Goal: Task Accomplishment & Management: Use online tool/utility

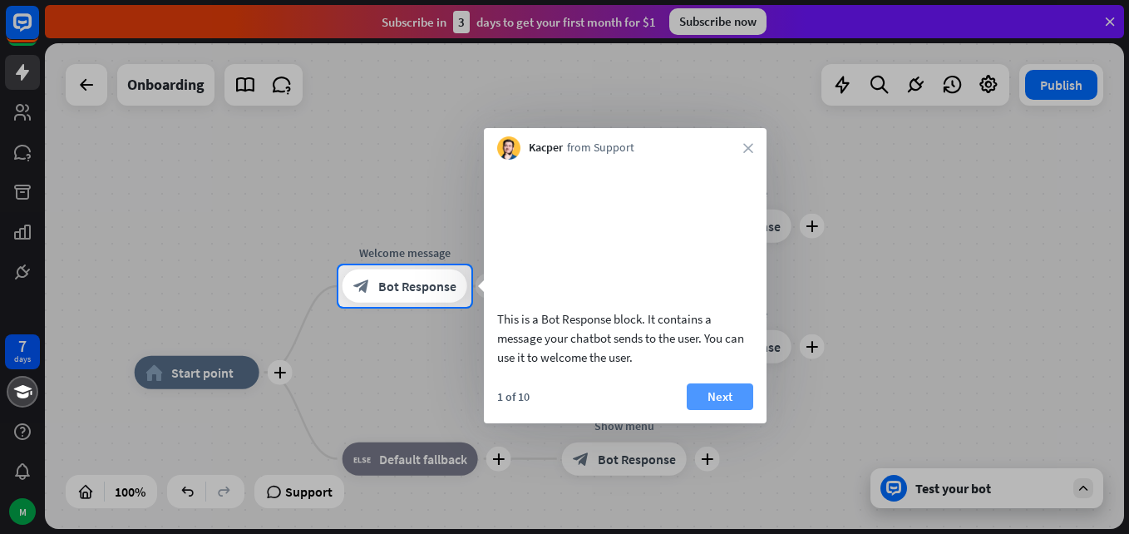
click at [713, 410] on button "Next" at bounding box center [720, 396] width 67 height 27
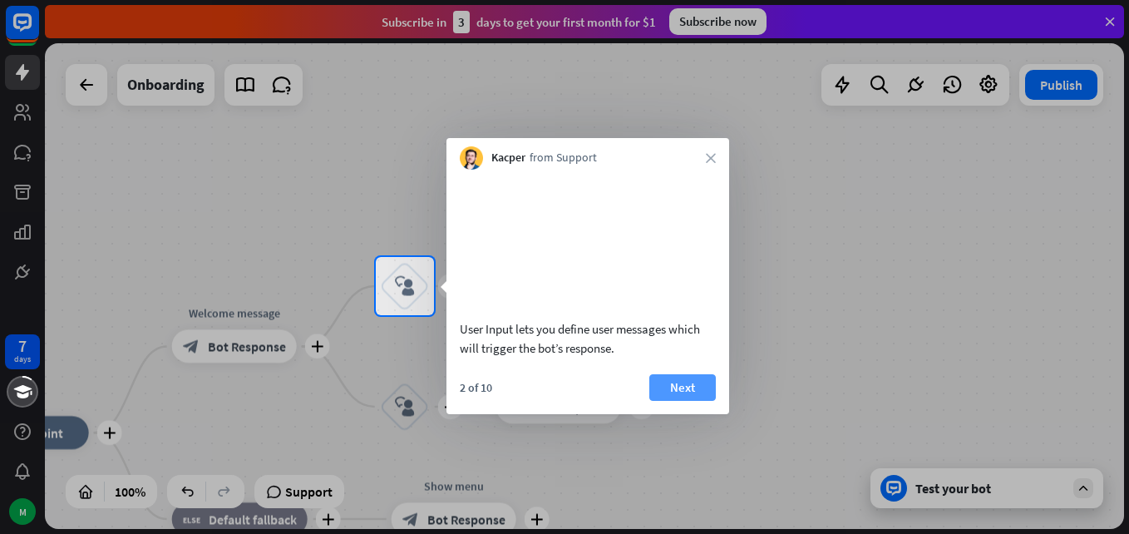
click at [671, 401] on button "Next" at bounding box center [682, 387] width 67 height 27
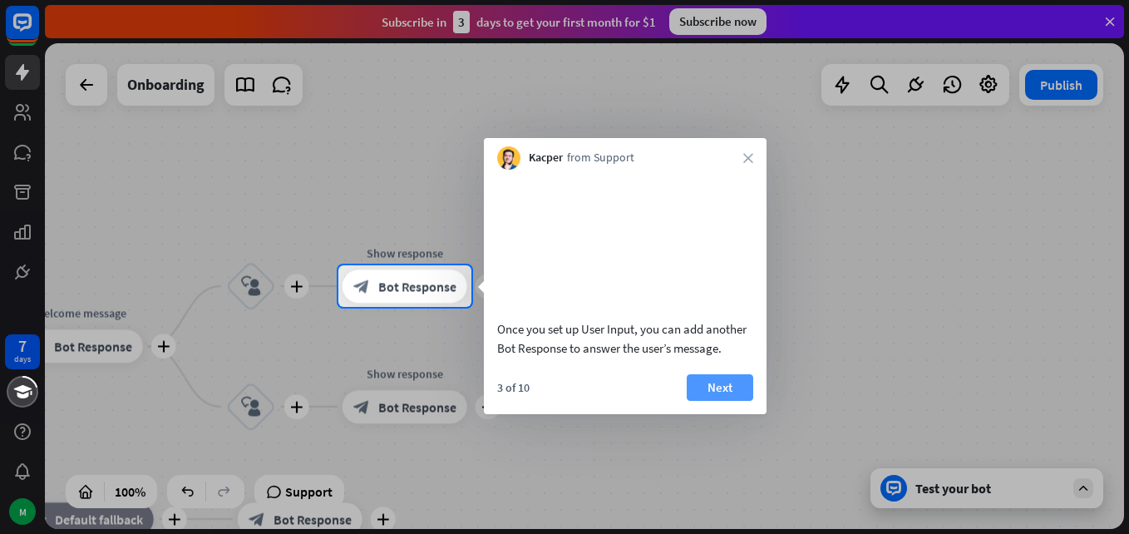
click at [717, 398] on button "Next" at bounding box center [720, 387] width 67 height 27
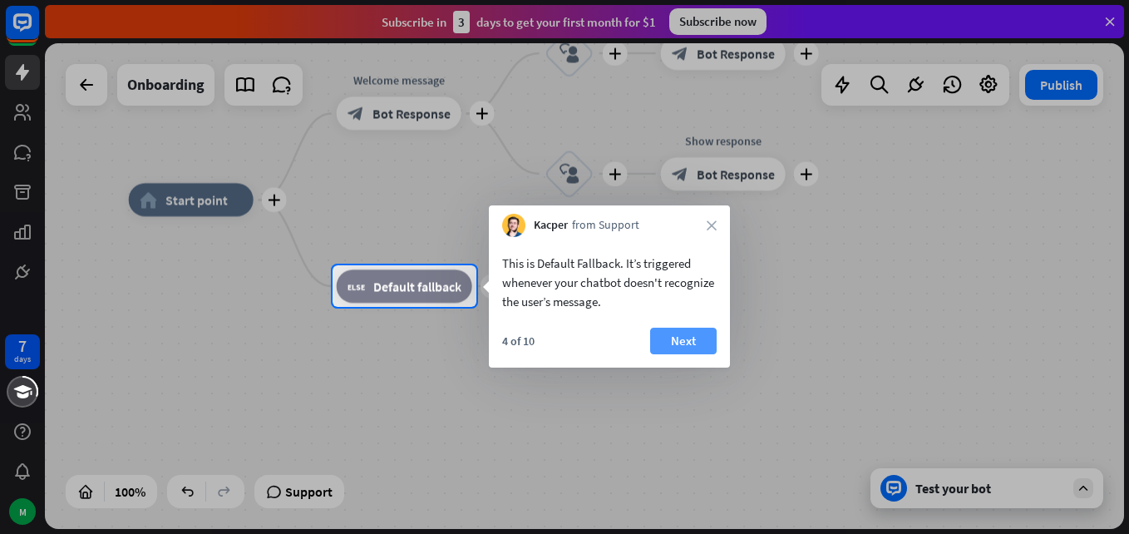
click at [681, 339] on button "Next" at bounding box center [683, 341] width 67 height 27
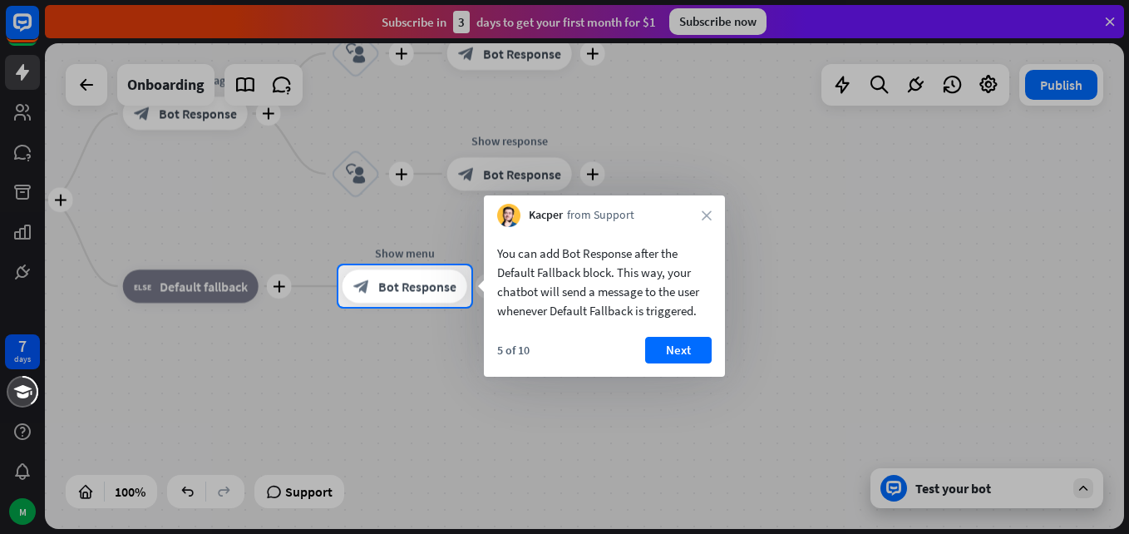
click at [681, 339] on button "Next" at bounding box center [678, 350] width 67 height 27
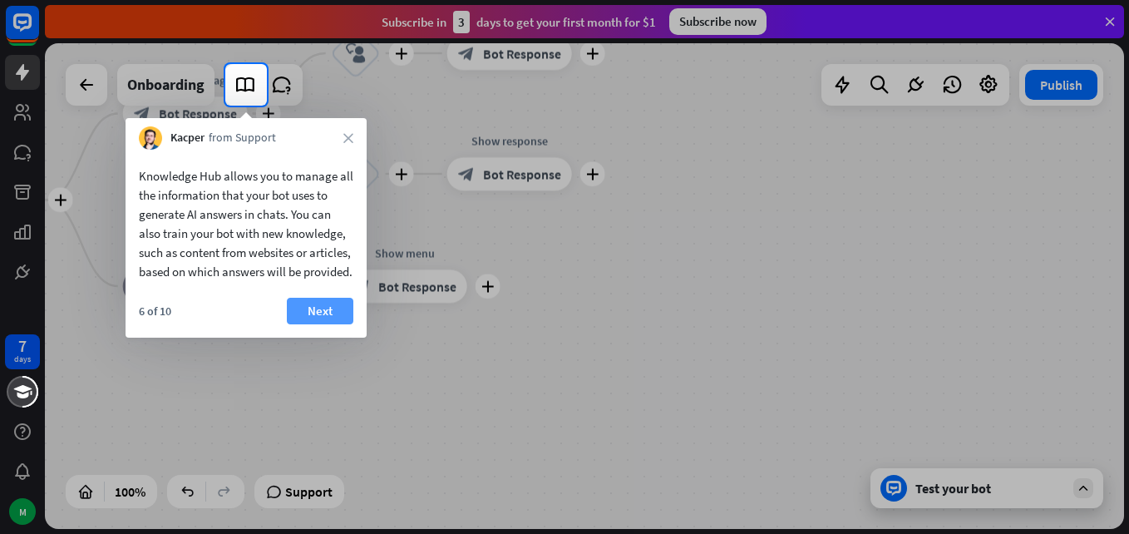
click at [306, 324] on button "Next" at bounding box center [320, 311] width 67 height 27
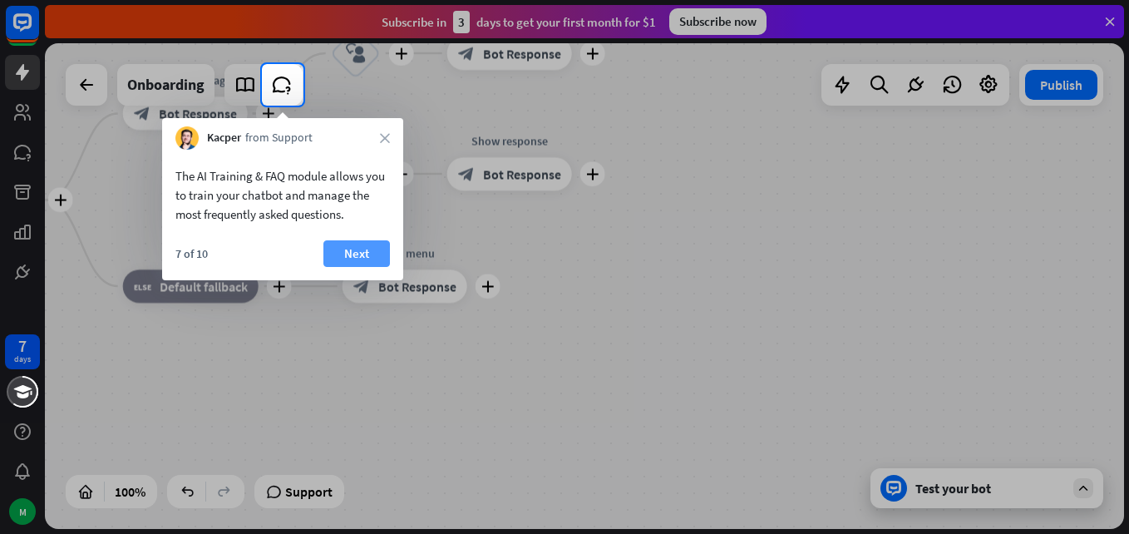
click at [343, 254] on button "Next" at bounding box center [356, 253] width 67 height 27
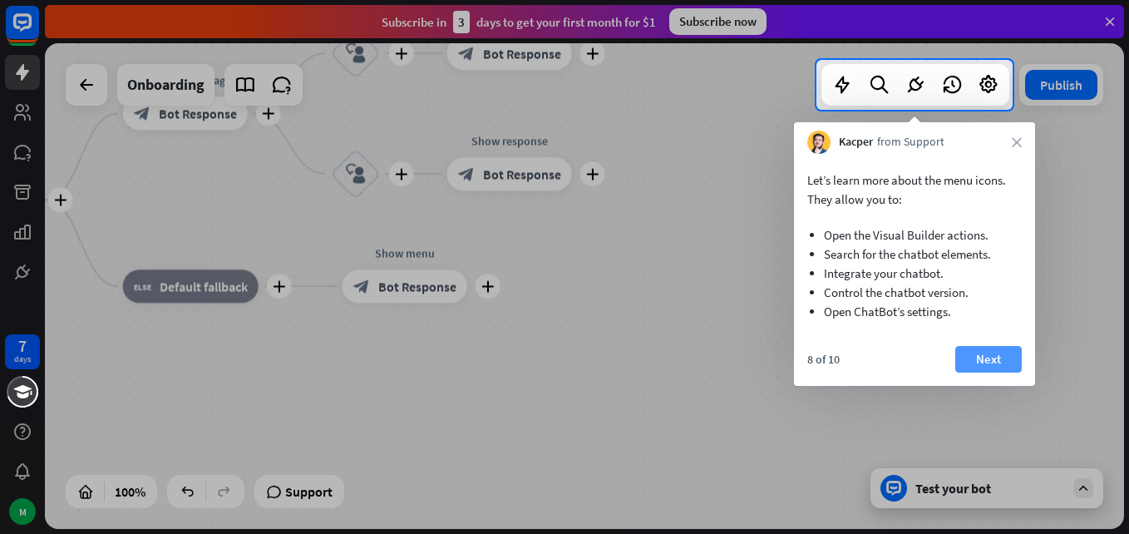
click at [998, 365] on button "Next" at bounding box center [988, 359] width 67 height 27
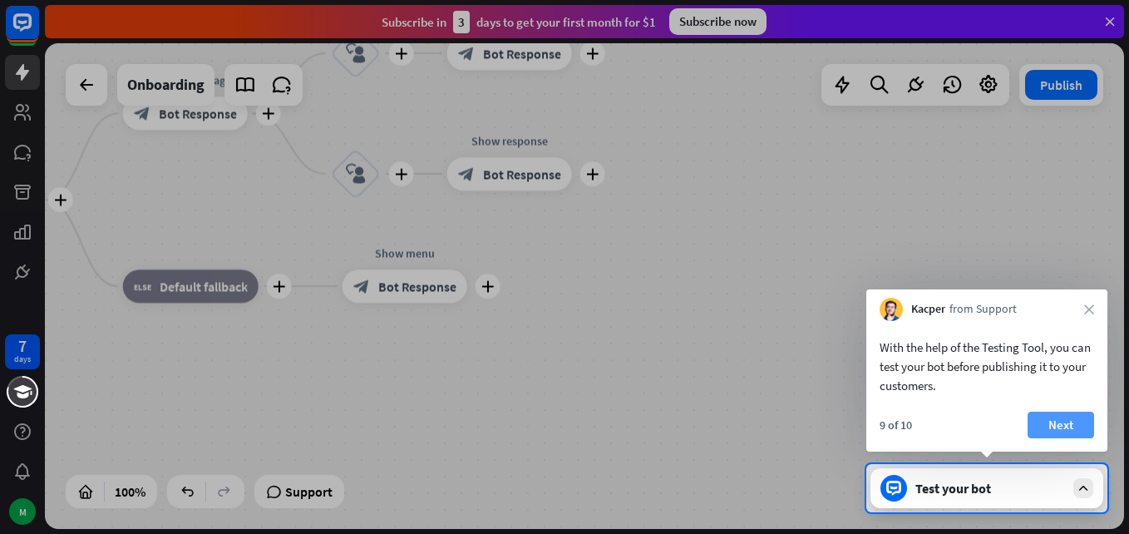
click at [1044, 413] on button "Next" at bounding box center [1061, 425] width 67 height 27
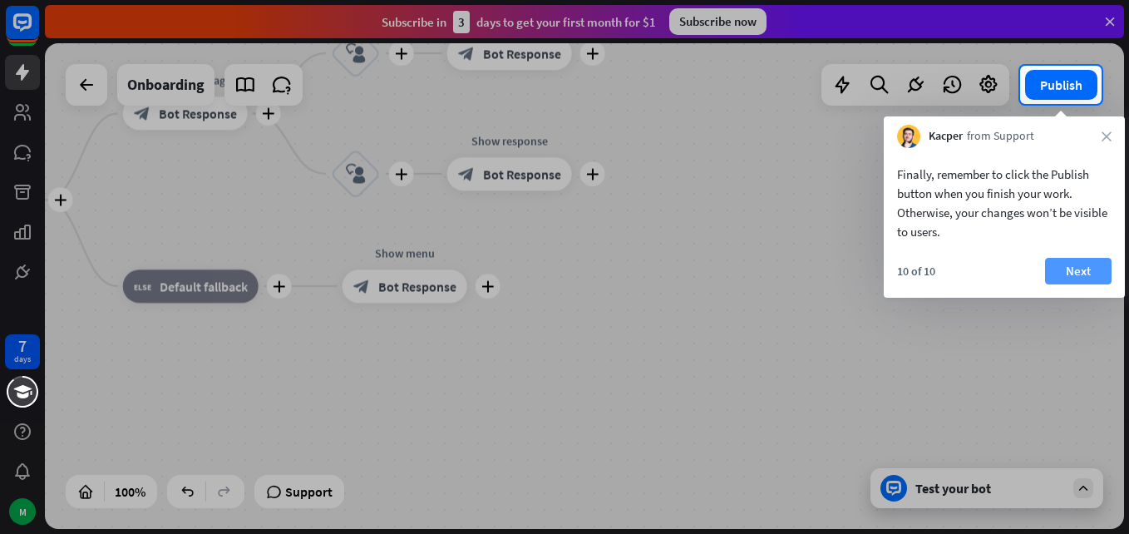
click at [1064, 267] on button "Next" at bounding box center [1078, 271] width 67 height 27
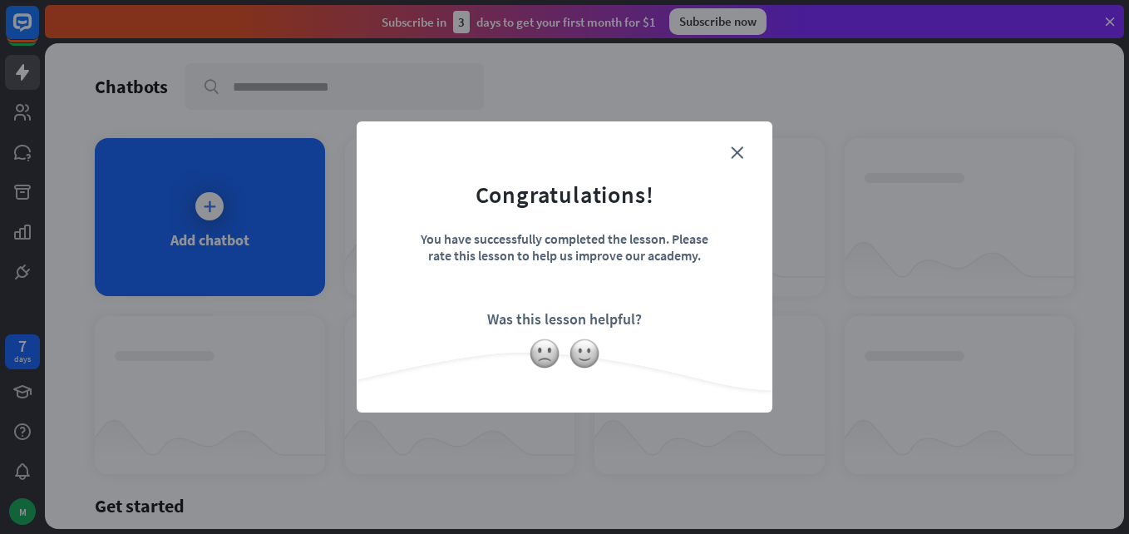
click at [733, 161] on form "Congratulations! You have successfully completed the lesson. Please rate this l…" at bounding box center [564, 241] width 374 height 199
click at [736, 149] on icon "close" at bounding box center [737, 152] width 12 height 12
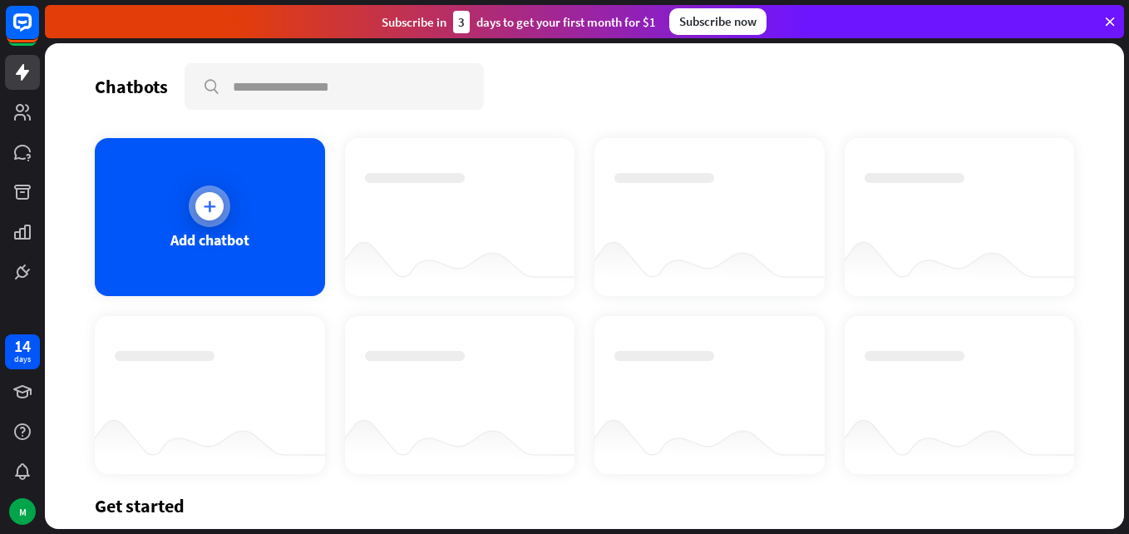
click at [198, 190] on div at bounding box center [210, 206] width 42 height 42
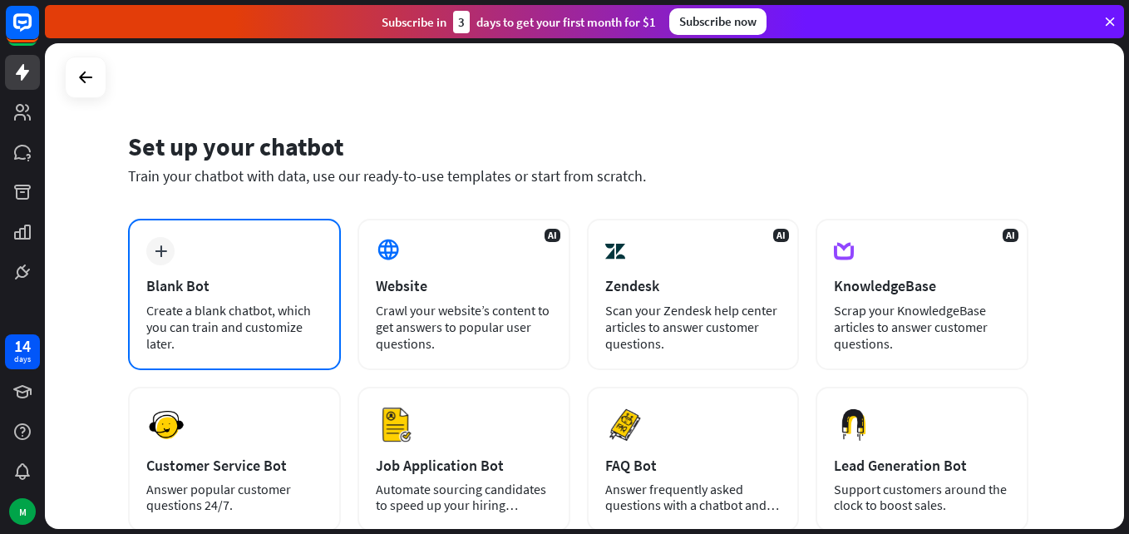
click at [176, 278] on div "Blank Bot" at bounding box center [234, 285] width 176 height 19
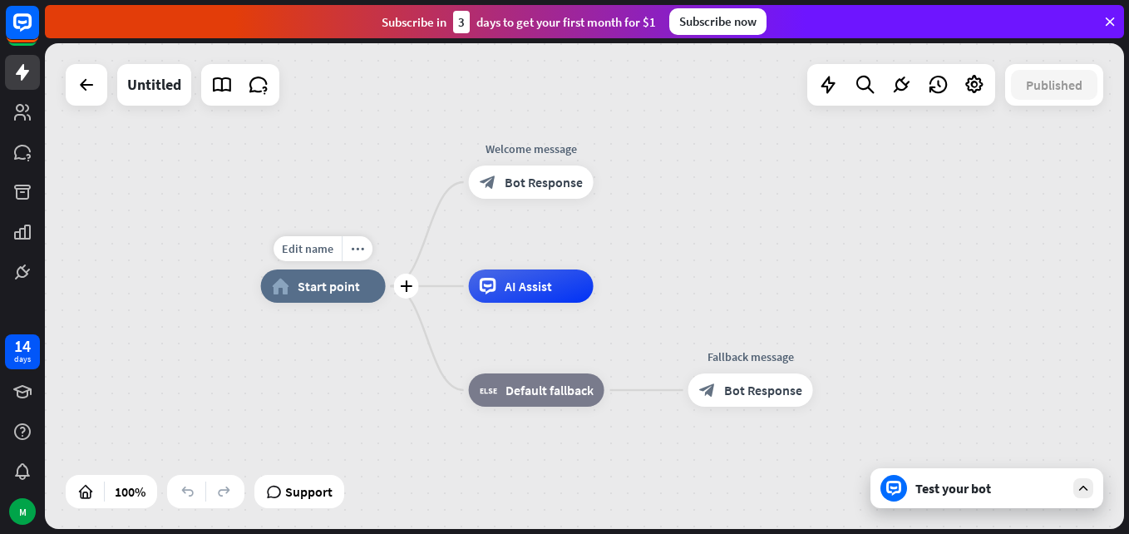
click at [327, 288] on span "Start point" at bounding box center [329, 286] width 62 height 17
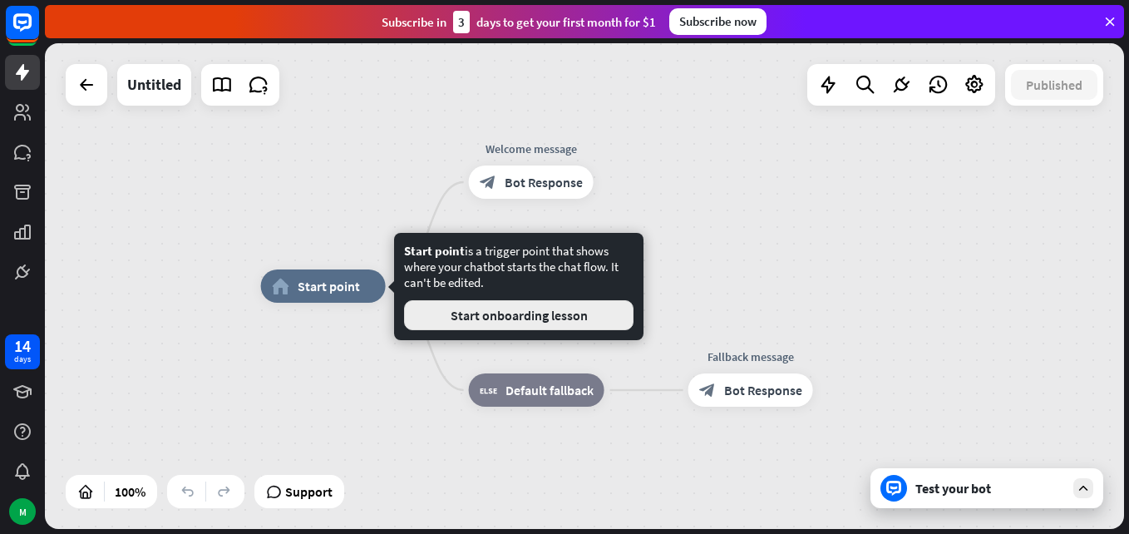
click at [470, 314] on button "Start onboarding lesson" at bounding box center [518, 315] width 229 height 30
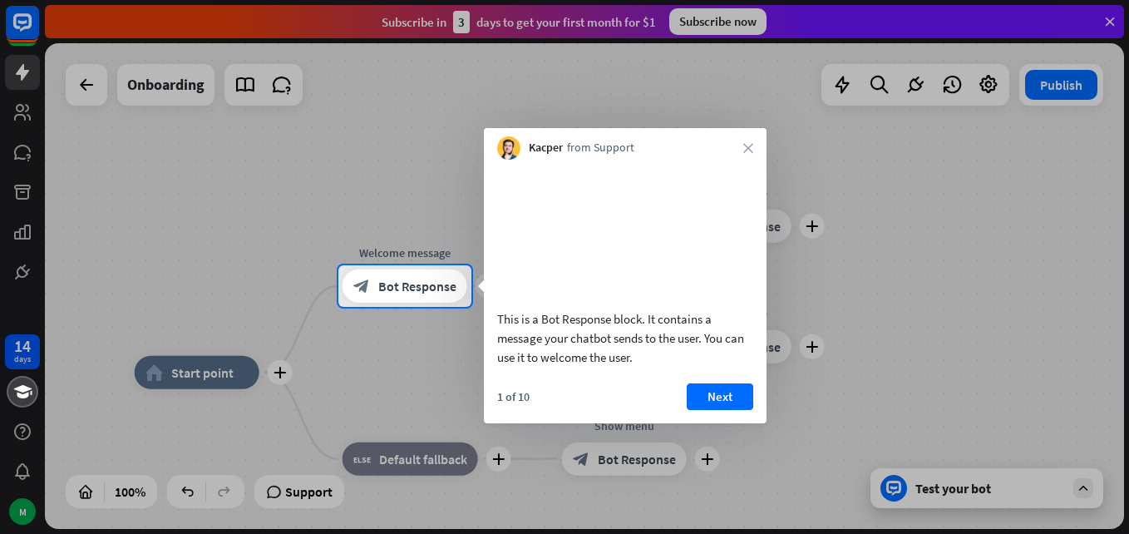
click at [737, 147] on div "Kacper from Support close" at bounding box center [625, 144] width 283 height 32
click at [752, 147] on icon "close" at bounding box center [748, 148] width 10 height 10
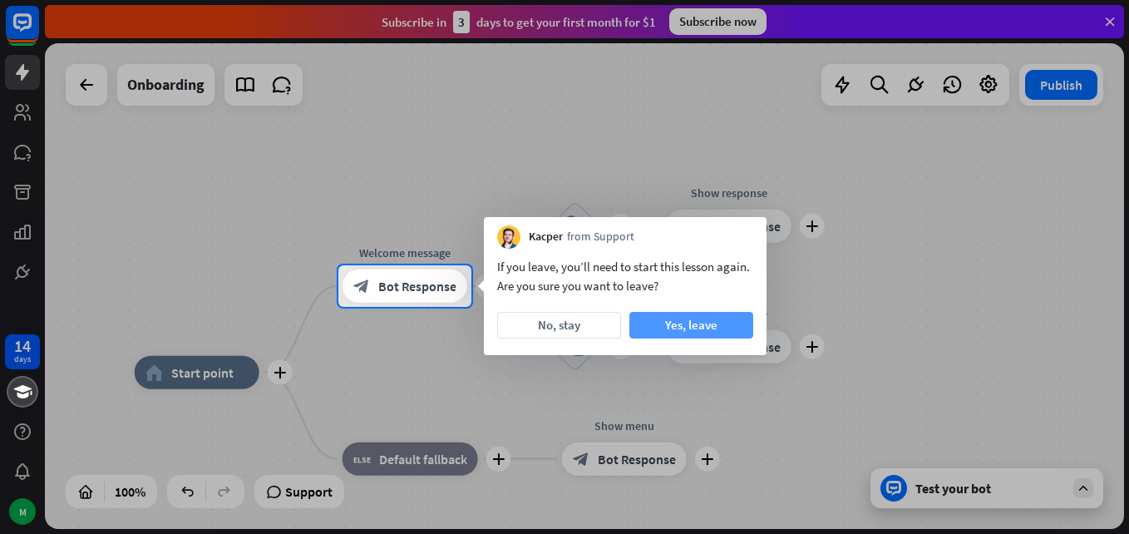
click at [661, 331] on button "Yes, leave" at bounding box center [691, 325] width 124 height 27
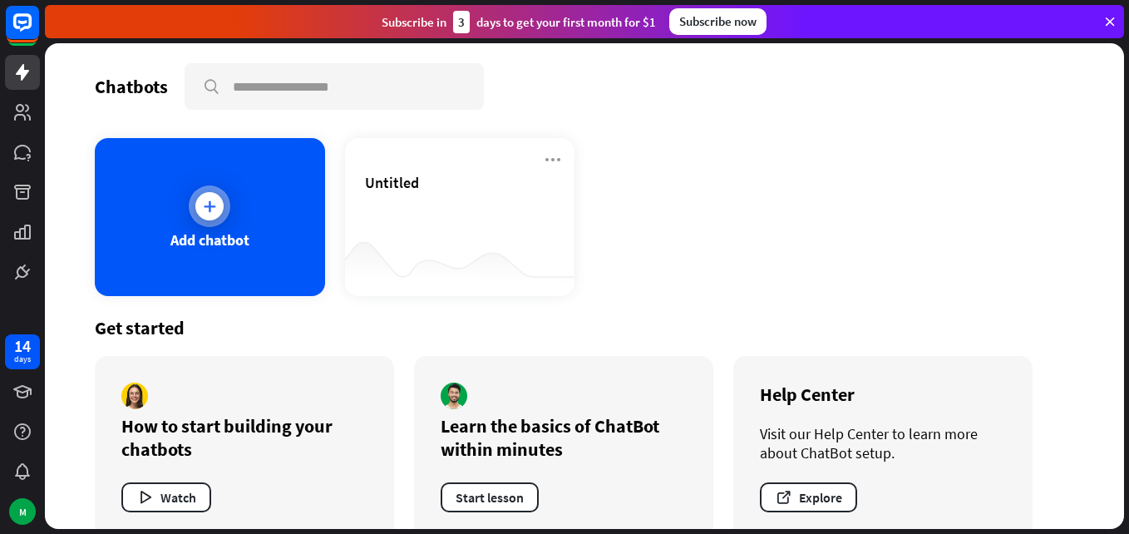
click at [112, 219] on div "Add chatbot" at bounding box center [210, 217] width 230 height 158
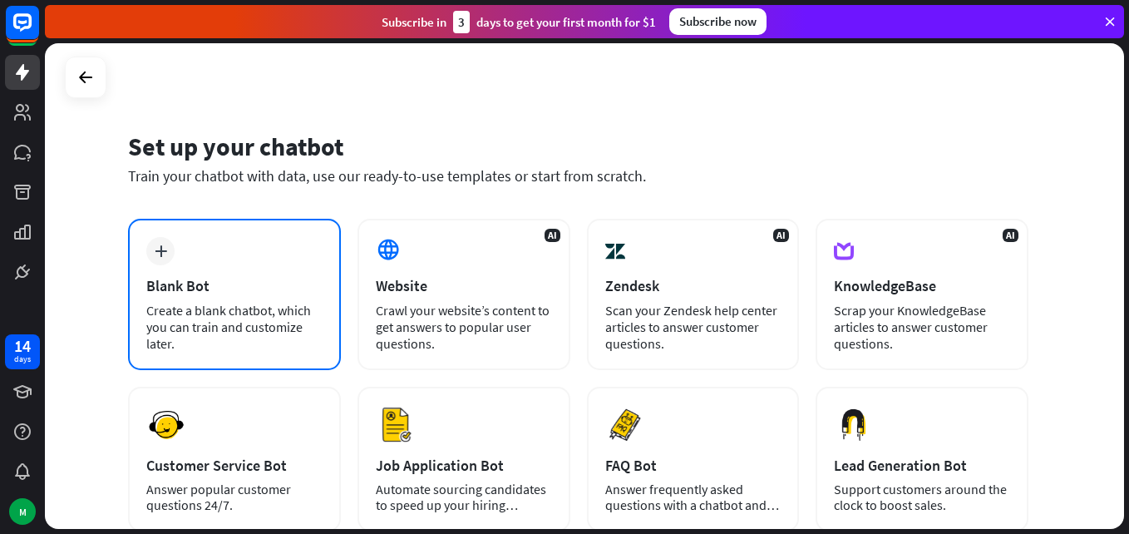
click at [211, 298] on div "plus Blank Bot Create a blank chatbot, which you can train and customize later." at bounding box center [234, 294] width 213 height 151
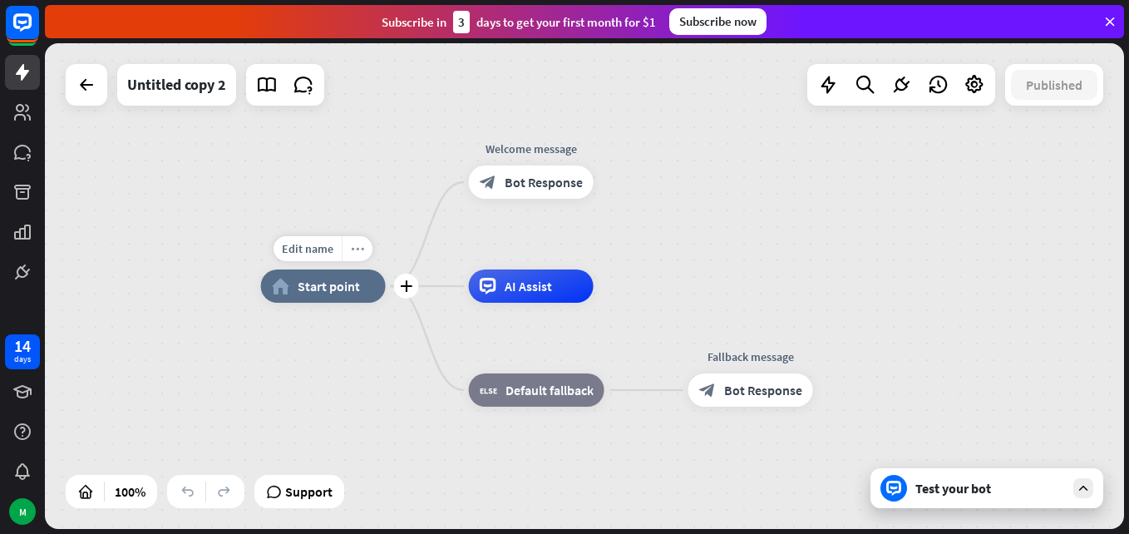
click at [364, 248] on div "more_horiz" at bounding box center [357, 248] width 31 height 25
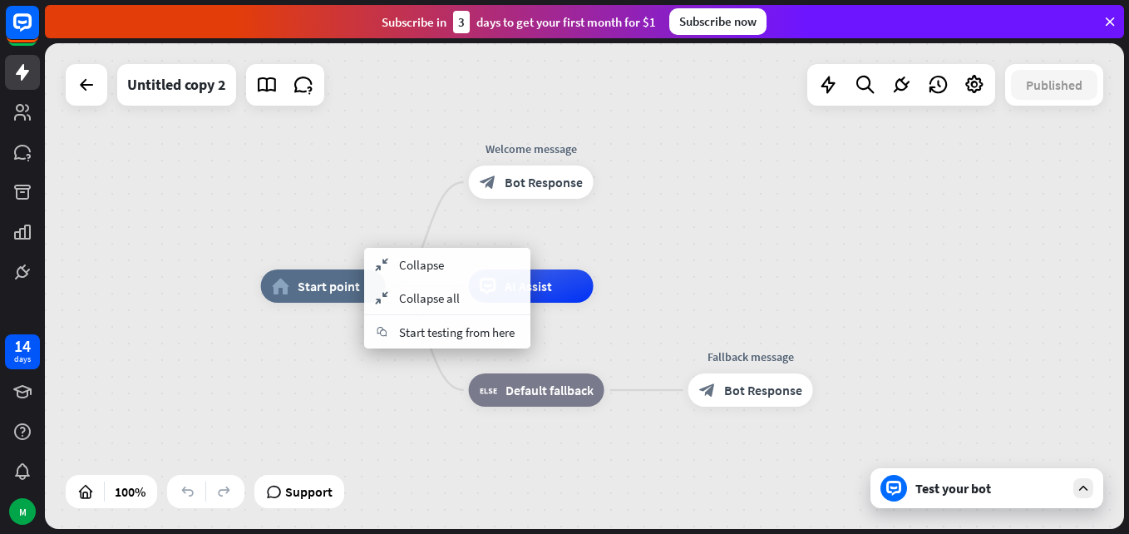
click at [317, 210] on div "home_2 Start point Welcome message block_bot_response Bot Response AI Assist bl…" at bounding box center [584, 286] width 1079 height 486
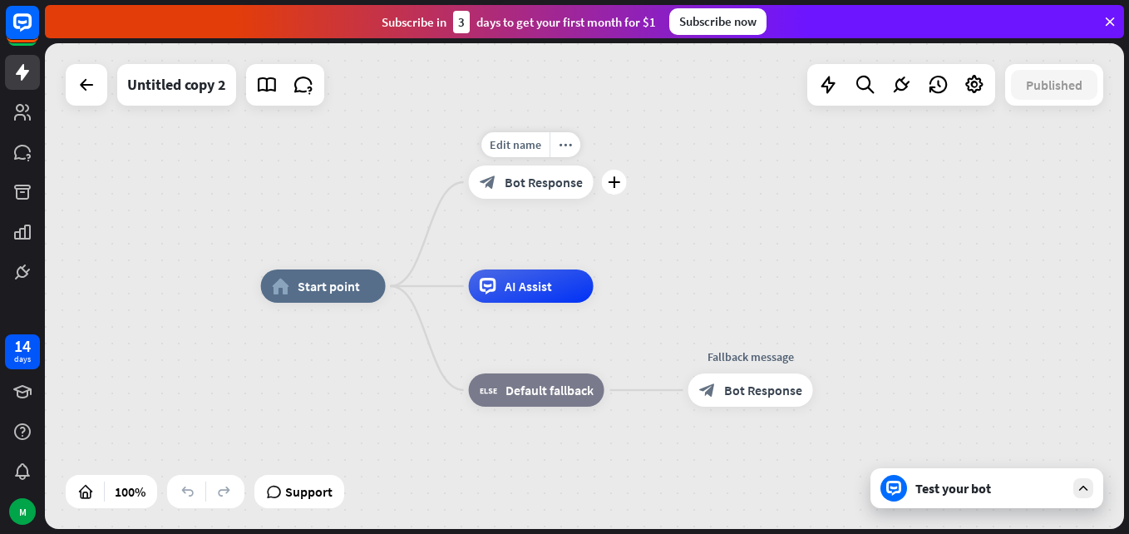
click at [512, 182] on span "Bot Response" at bounding box center [544, 182] width 78 height 17
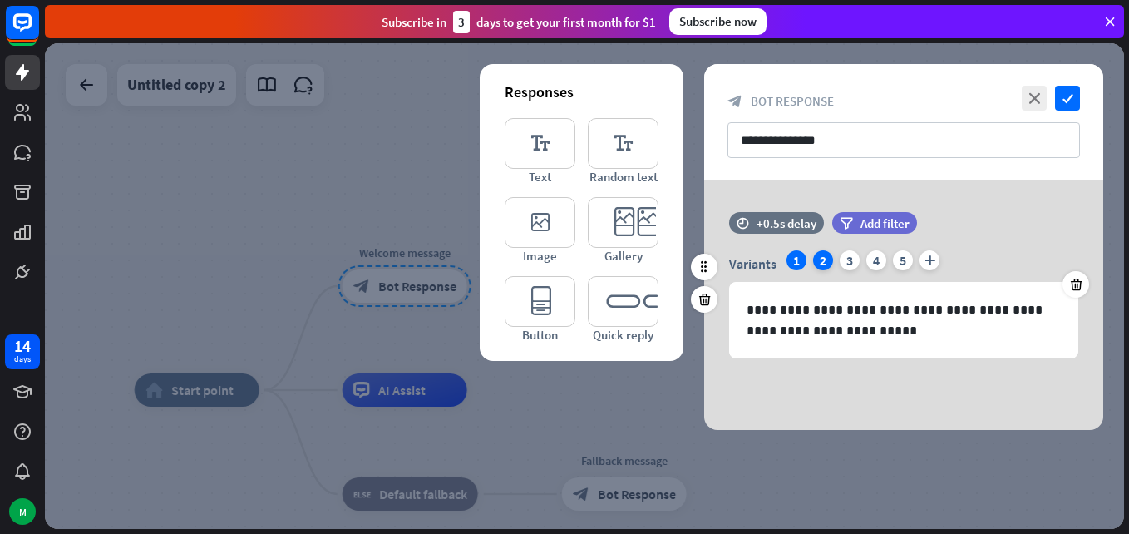
click at [821, 266] on div "2" at bounding box center [823, 260] width 20 height 20
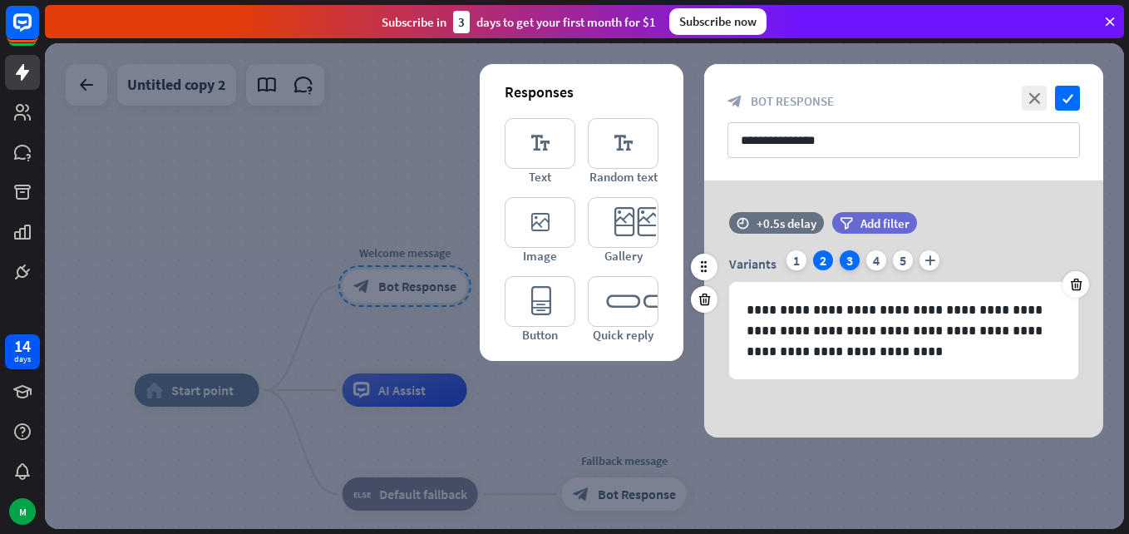
click at [847, 267] on div "3" at bounding box center [850, 260] width 20 height 20
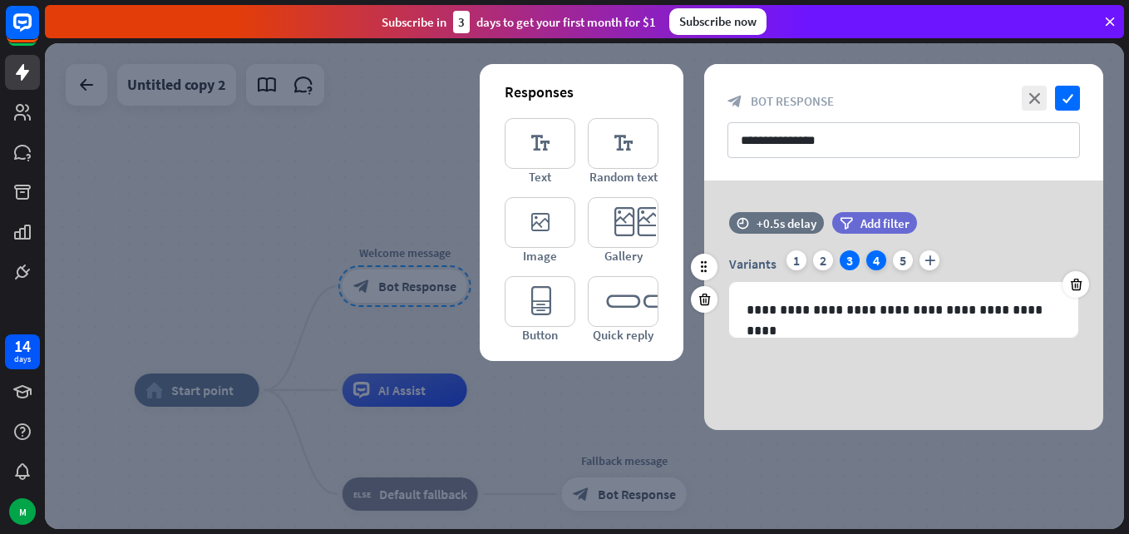
click at [872, 255] on div "4" at bounding box center [876, 260] width 20 height 20
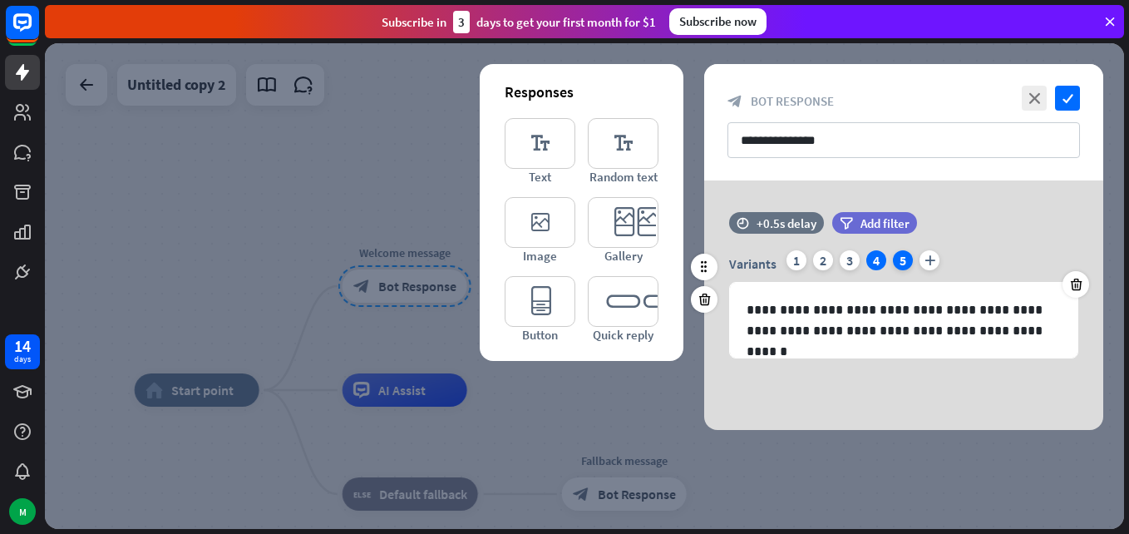
click at [898, 257] on div "5" at bounding box center [903, 260] width 20 height 20
click at [851, 266] on div "3" at bounding box center [850, 260] width 20 height 20
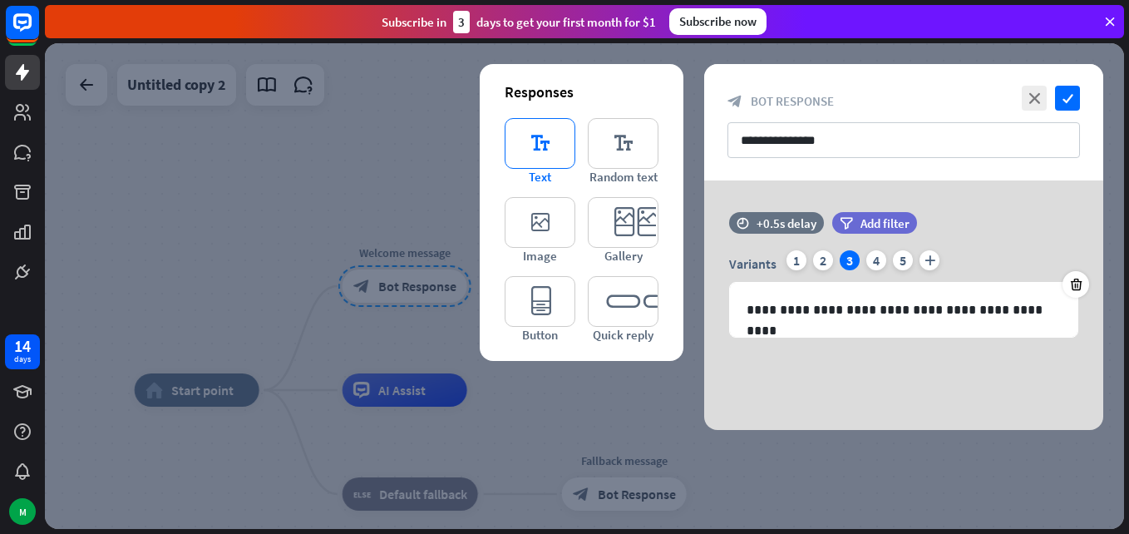
click at [527, 139] on icon "editor_text" at bounding box center [540, 143] width 71 height 51
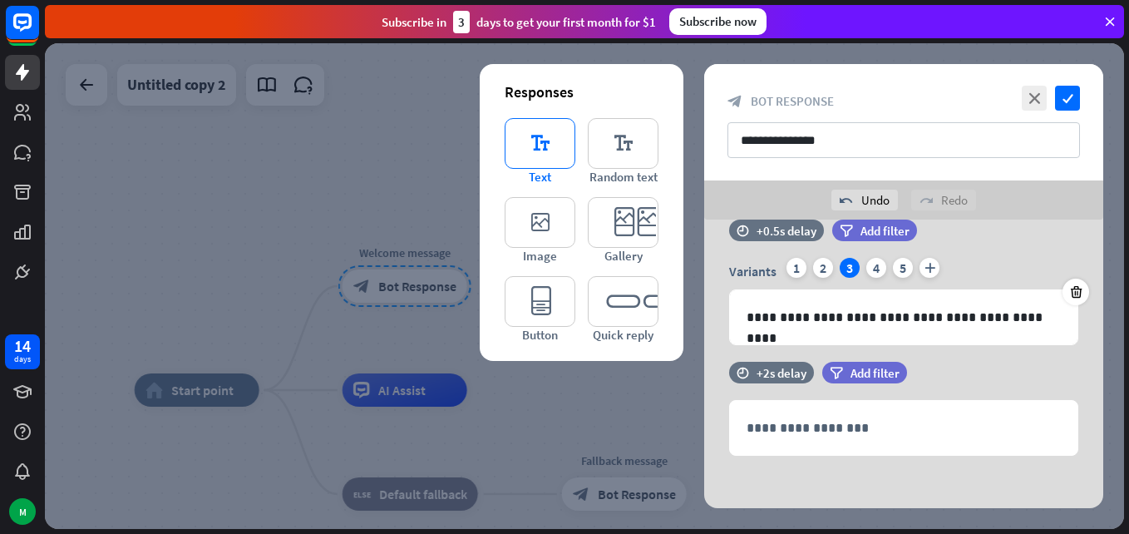
scroll to position [37, 0]
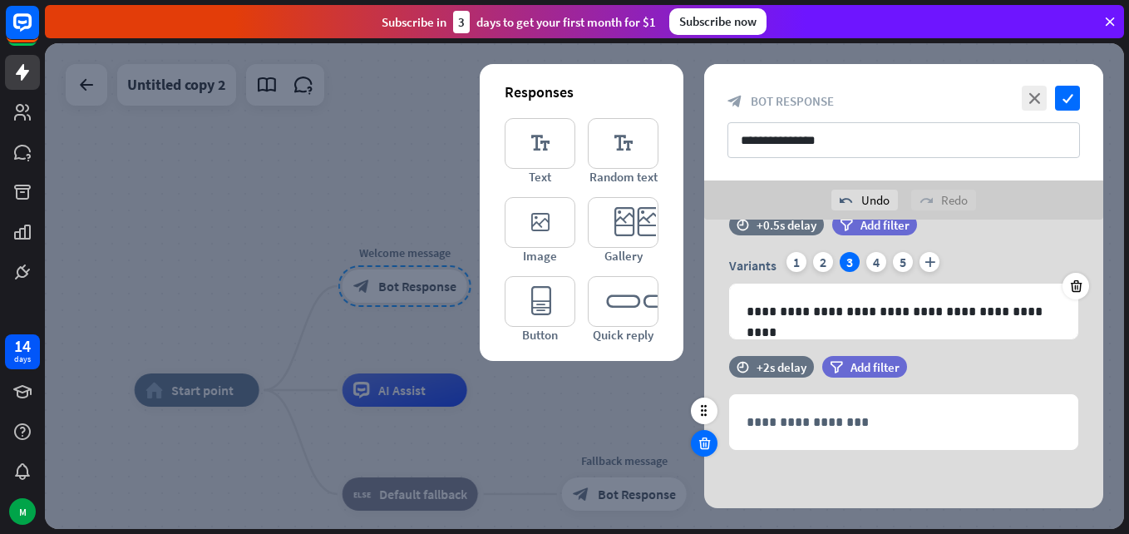
click at [705, 446] on icon at bounding box center [705, 443] width 16 height 15
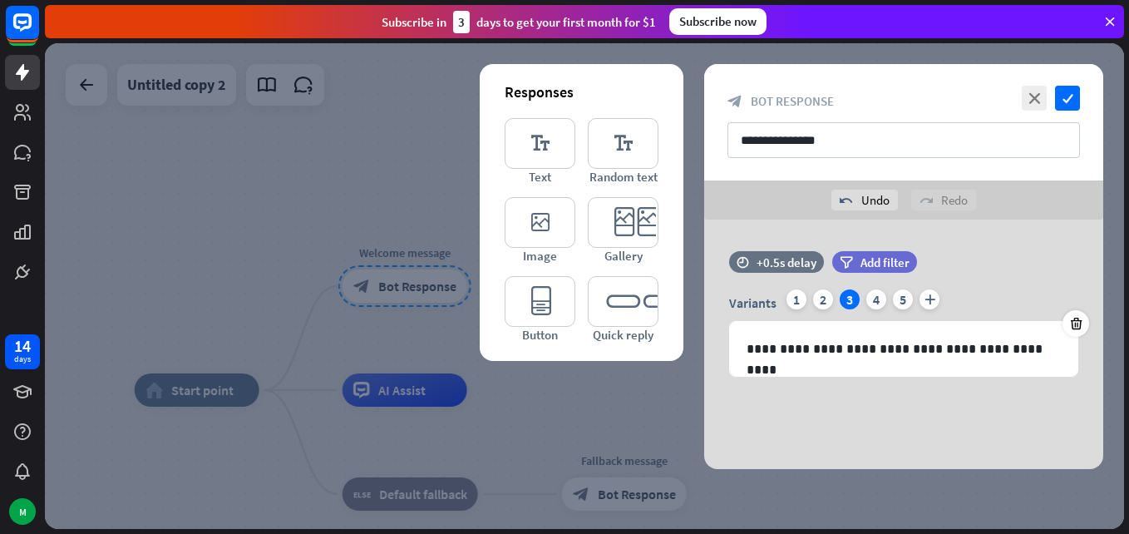
scroll to position [0, 0]
click at [1068, 105] on icon "check" at bounding box center [1067, 98] width 25 height 25
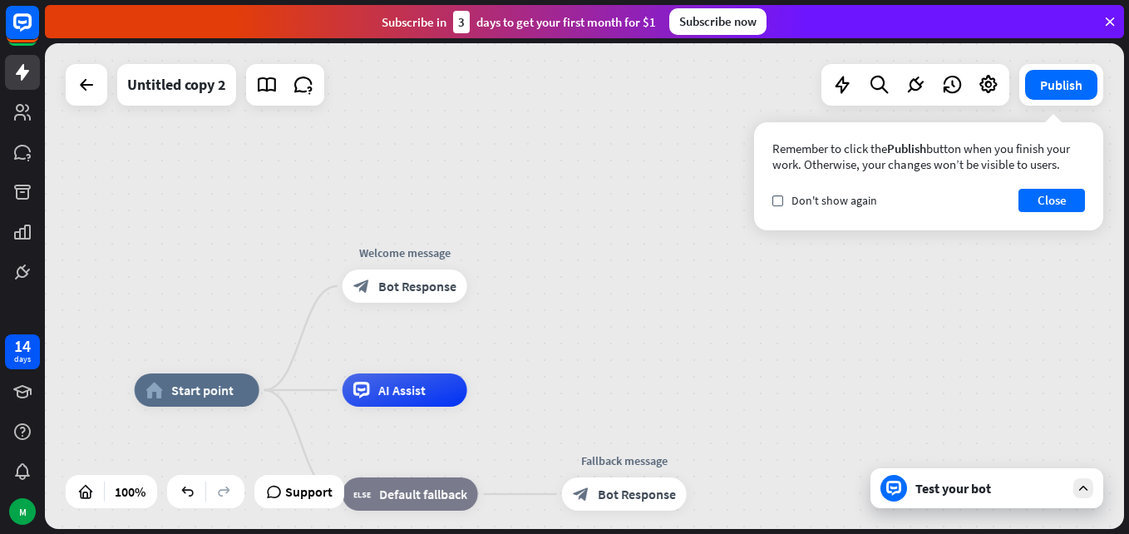
click at [1085, 491] on icon at bounding box center [1083, 488] width 15 height 15
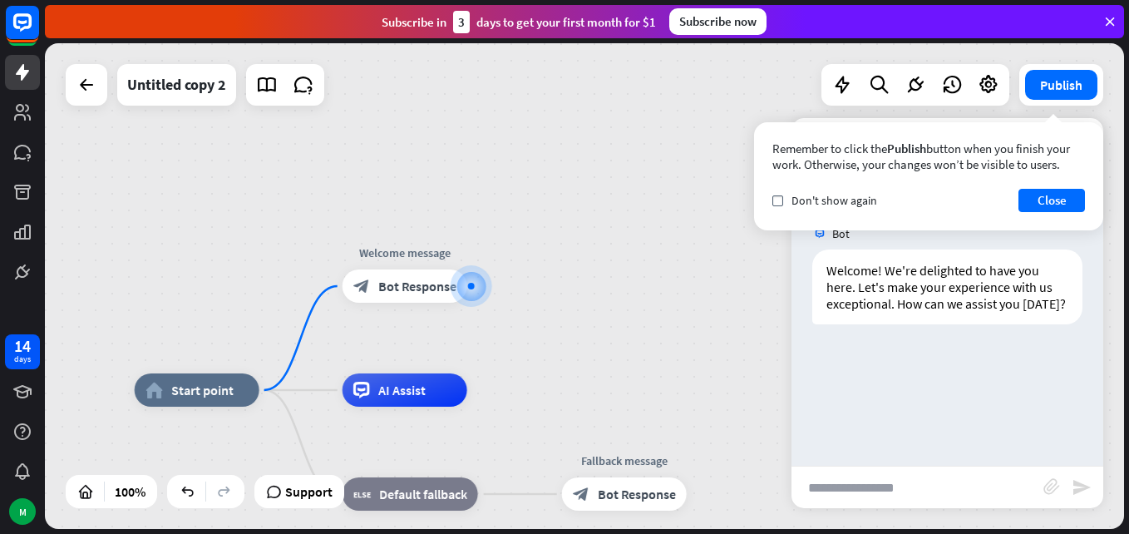
click at [719, 268] on div "home_2 Start point Welcome message block_bot_response Bot Response AI Assist bl…" at bounding box center [584, 286] width 1079 height 486
click at [1043, 188] on div "Remember to click the Publish button when you finish your work. Otherwise, your…" at bounding box center [928, 176] width 349 height 108
click at [1043, 196] on button "Close" at bounding box center [1051, 200] width 67 height 23
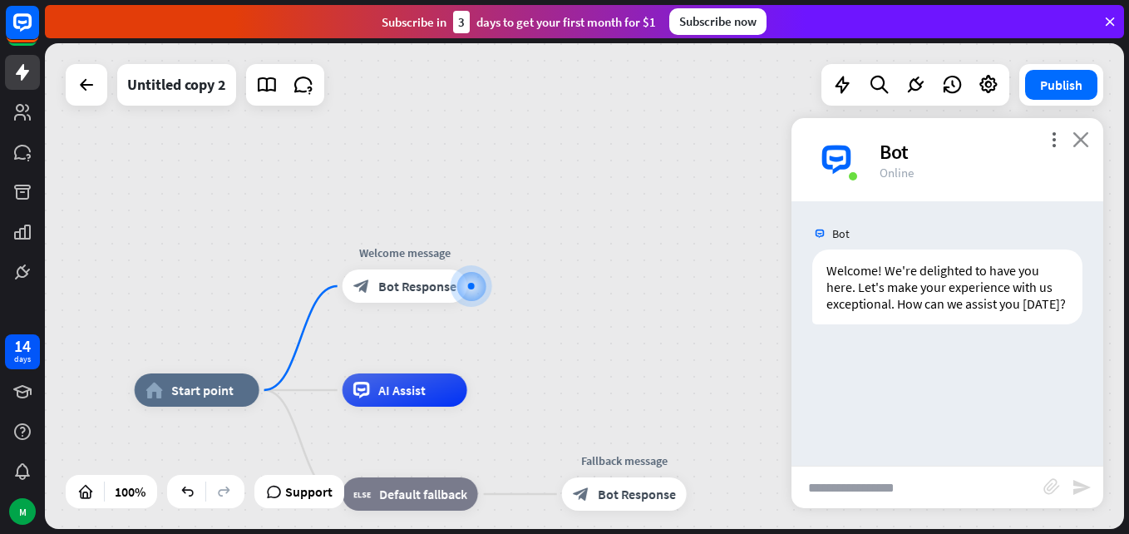
click at [1082, 141] on icon "close" at bounding box center [1080, 139] width 17 height 16
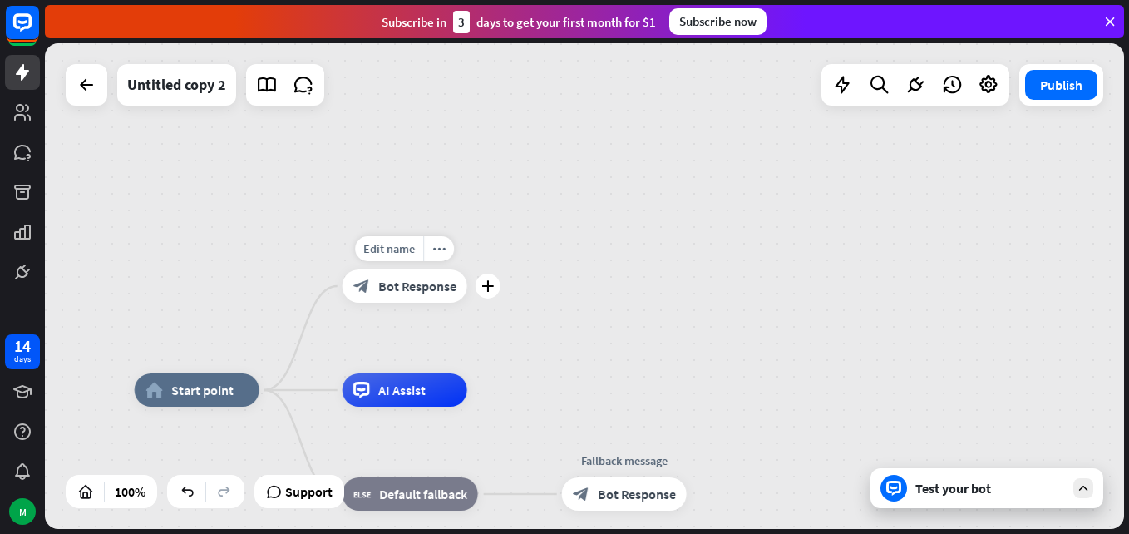
click at [391, 296] on div "block_bot_response Bot Response" at bounding box center [405, 285] width 125 height 33
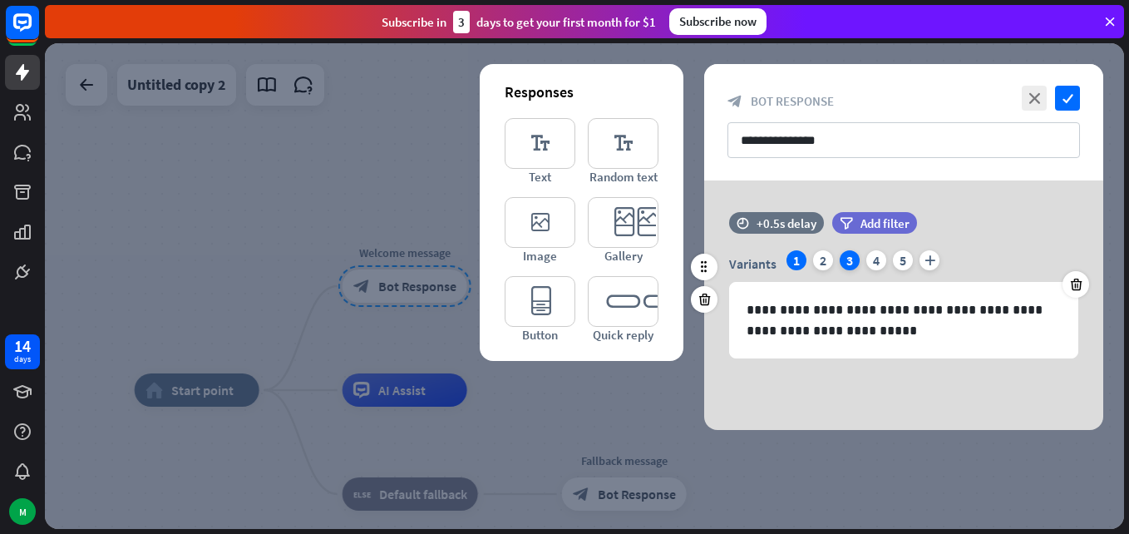
click at [848, 257] on div "3" at bounding box center [850, 260] width 20 height 20
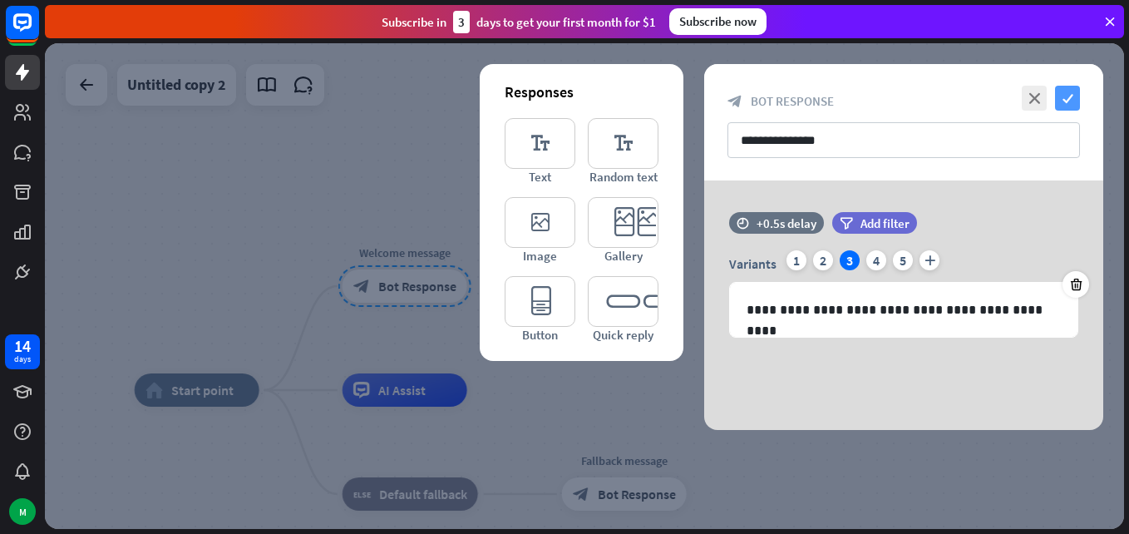
click at [1064, 96] on icon "check" at bounding box center [1067, 98] width 25 height 25
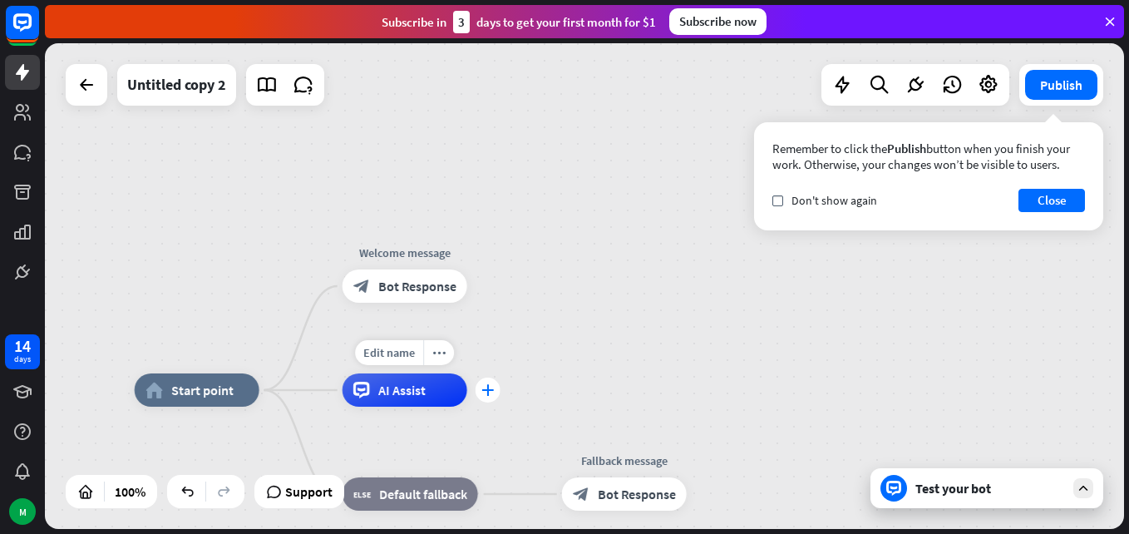
click at [491, 387] on icon "plus" at bounding box center [487, 390] width 12 height 12
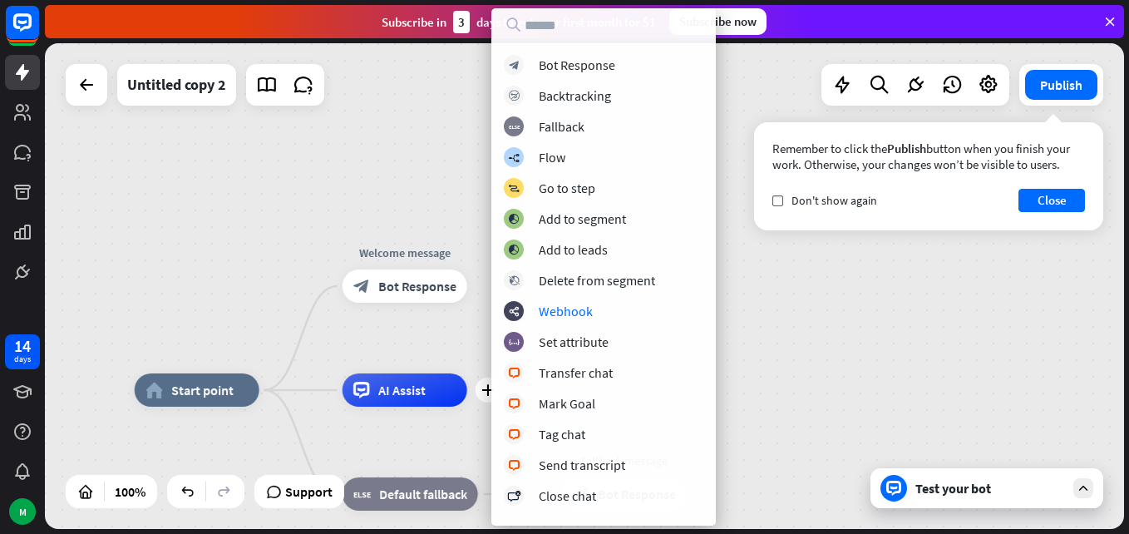
click at [758, 303] on div "home_2 Start point Welcome message block_bot_response Bot Response plus AI Assi…" at bounding box center [584, 286] width 1079 height 486
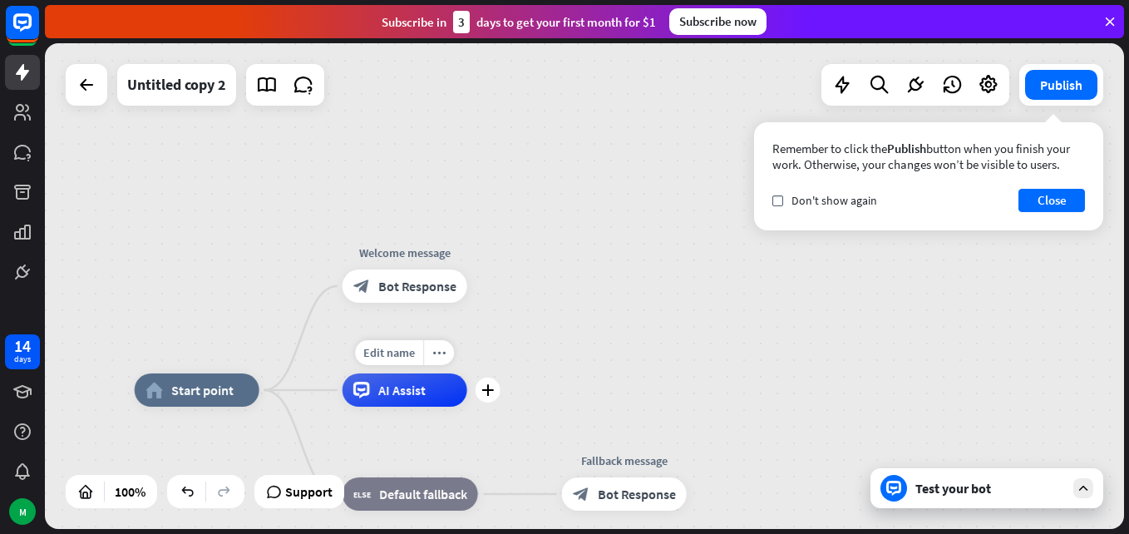
click at [382, 393] on span "AI Assist" at bounding box center [401, 390] width 47 height 17
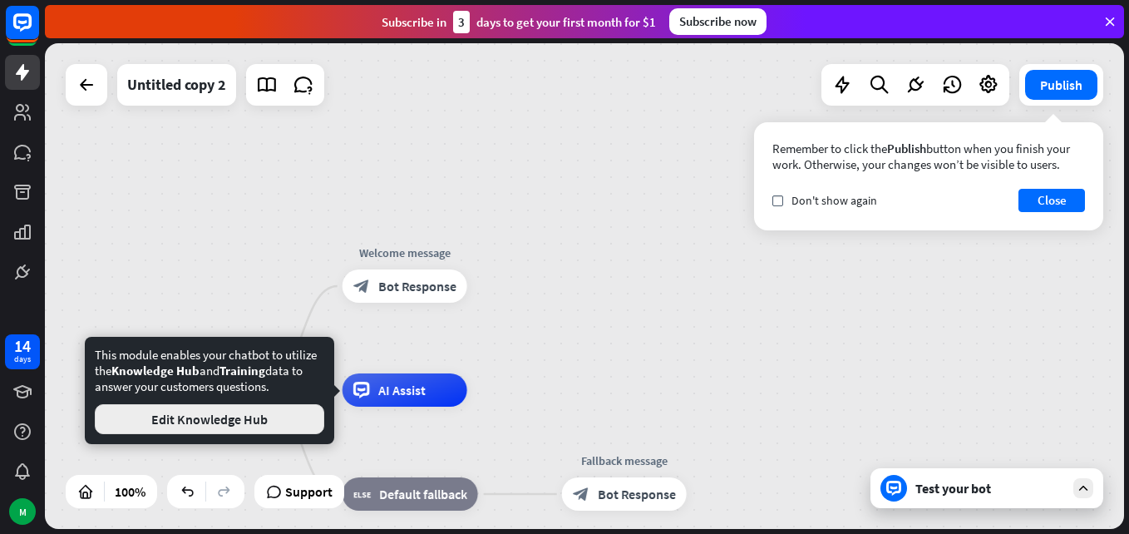
click at [316, 422] on button "Edit Knowledge Hub" at bounding box center [209, 419] width 229 height 30
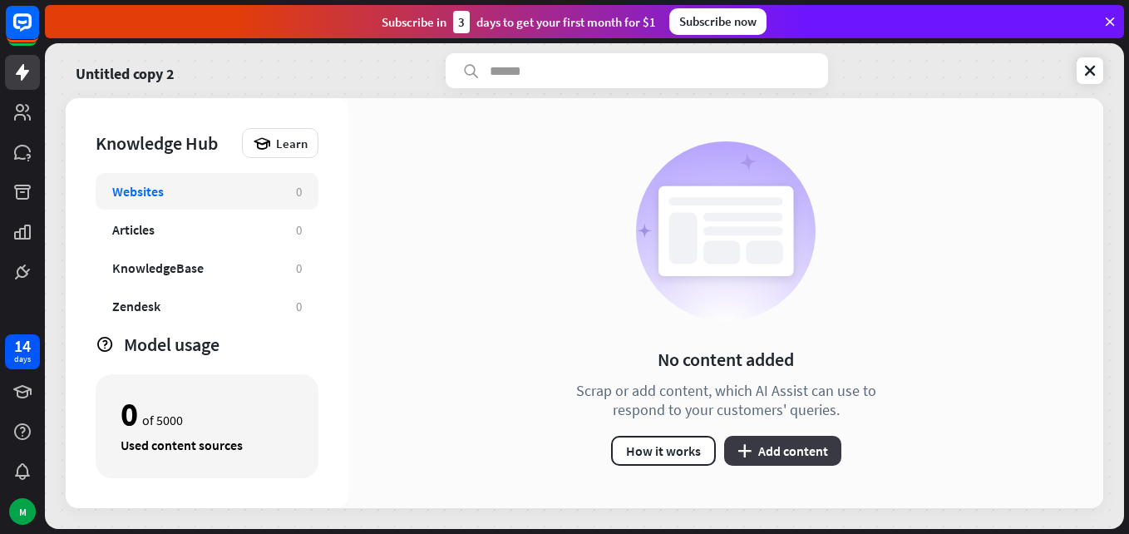
click at [778, 452] on button "plus Add content" at bounding box center [782, 451] width 117 height 30
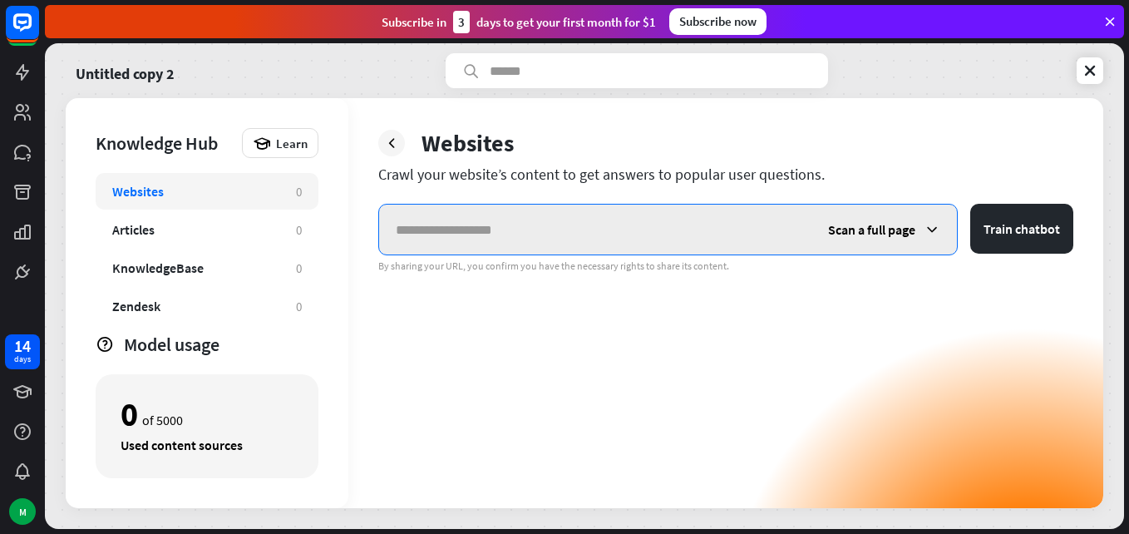
paste input "**********"
type input "**********"
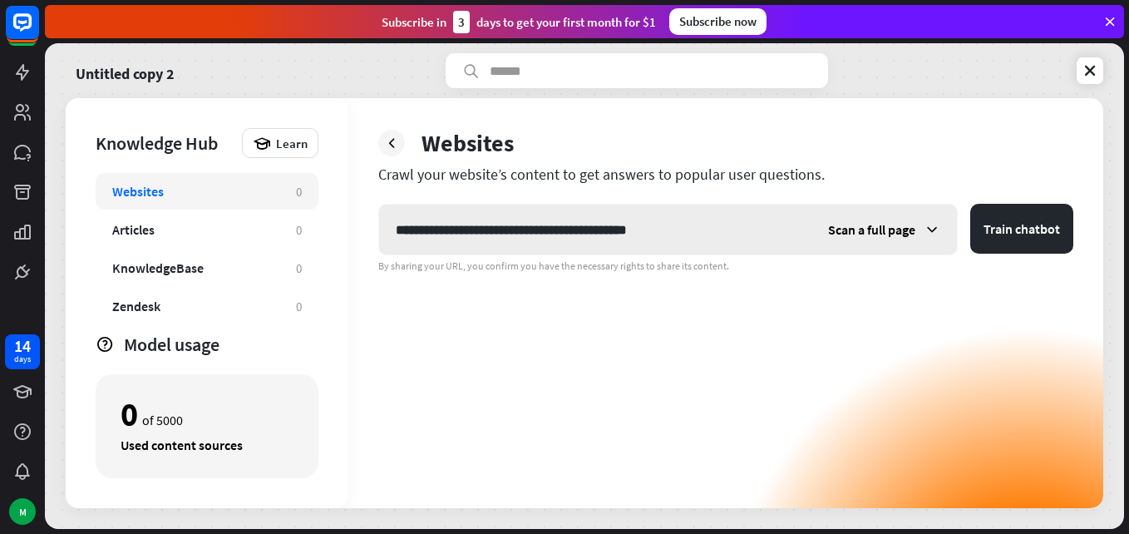
click at [919, 228] on div "Scan a full page" at bounding box center [883, 230] width 145 height 50
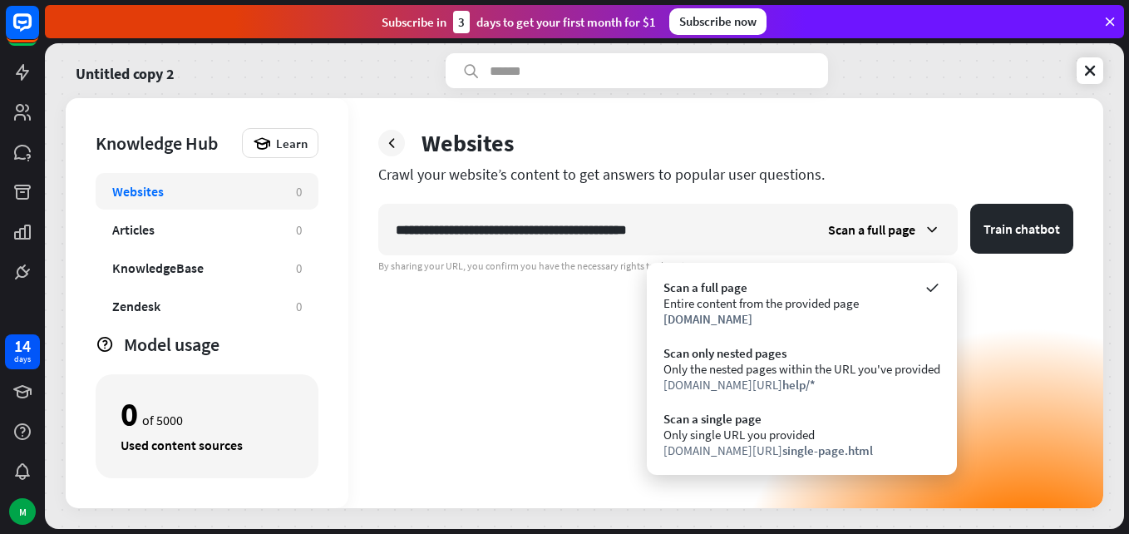
click at [1030, 316] on div "**********" at bounding box center [725, 356] width 695 height 304
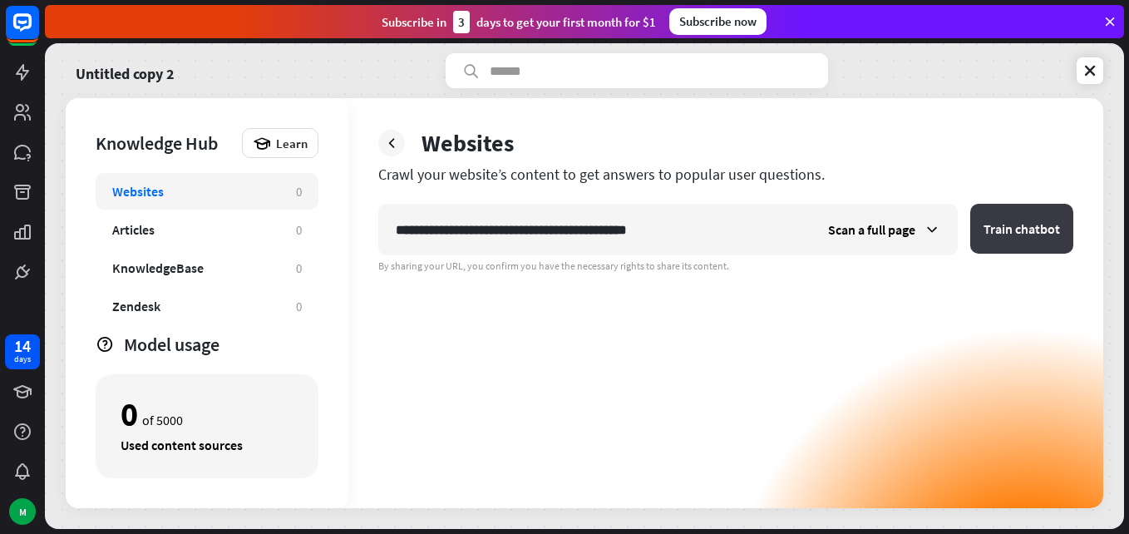
click at [1023, 235] on button "Train chatbot" at bounding box center [1021, 229] width 103 height 50
click at [933, 229] on icon at bounding box center [932, 229] width 17 height 17
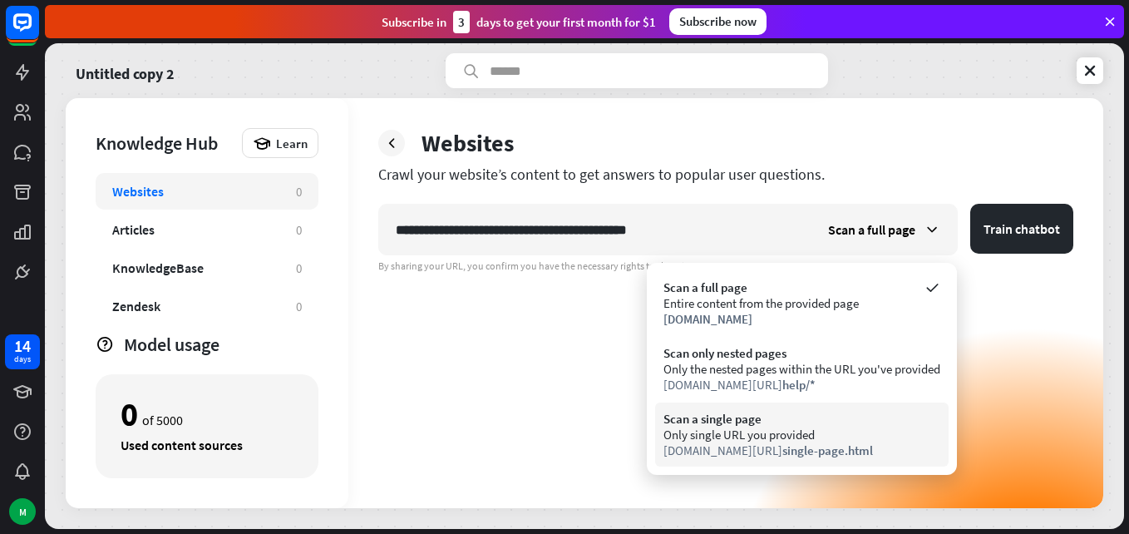
click at [748, 437] on div "Only single URL you provided" at bounding box center [801, 435] width 277 height 16
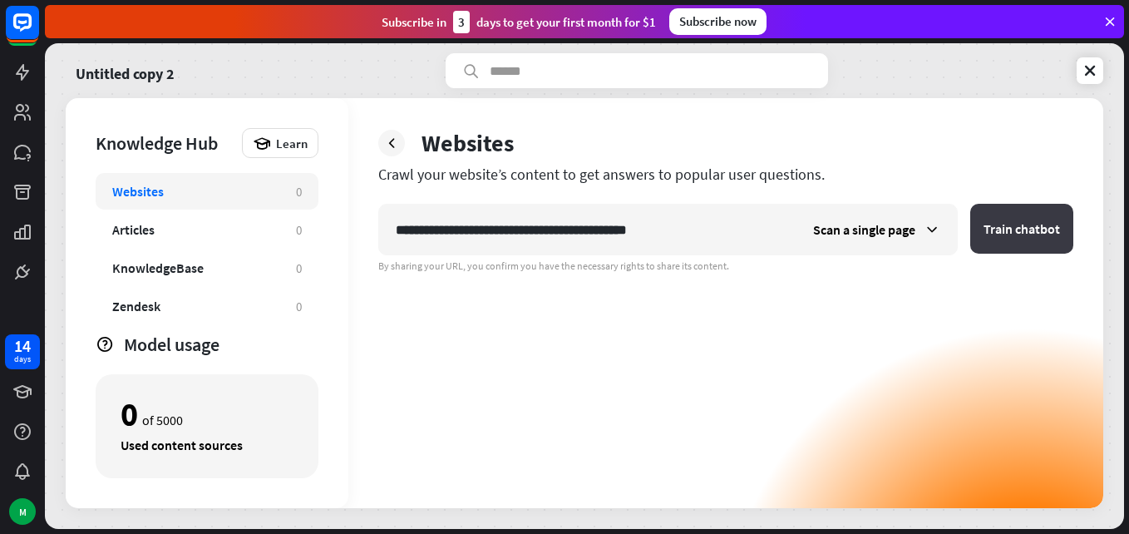
click at [1011, 242] on button "Train chatbot" at bounding box center [1021, 229] width 103 height 50
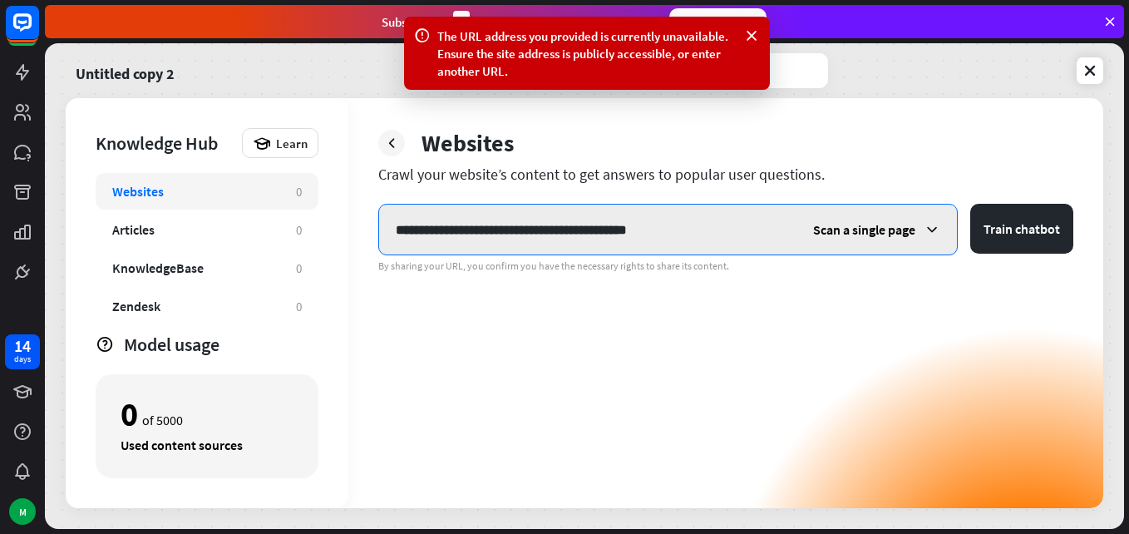
click at [683, 229] on input "**********" at bounding box center [587, 230] width 417 height 50
drag, startPoint x: 663, startPoint y: 232, endPoint x: 461, endPoint y: 232, distance: 201.2
click at [461, 232] on input "**********" at bounding box center [587, 230] width 417 height 50
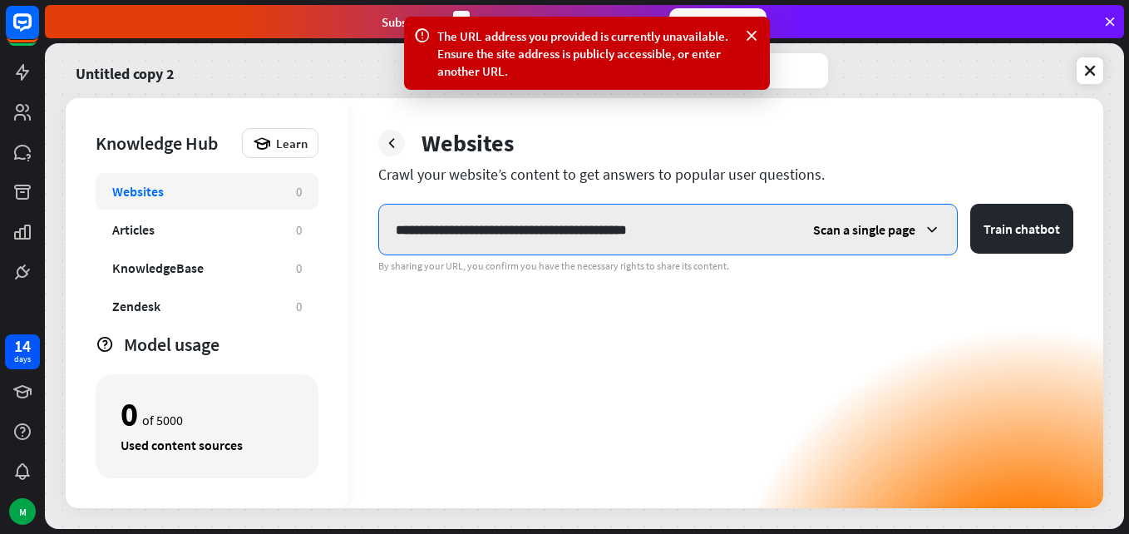
click at [461, 232] on input "**********" at bounding box center [587, 230] width 417 height 50
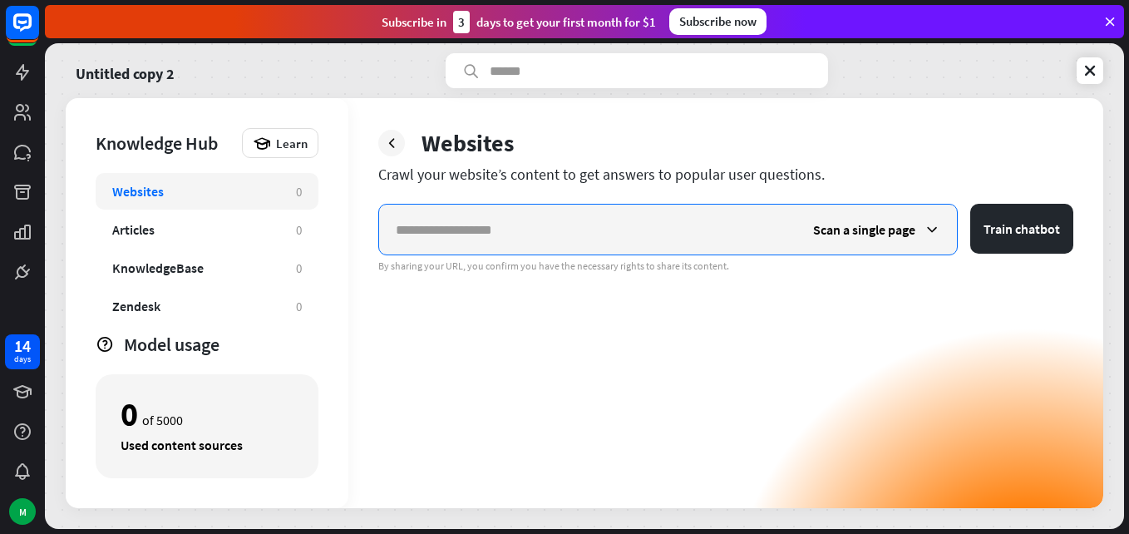
paste input "**********"
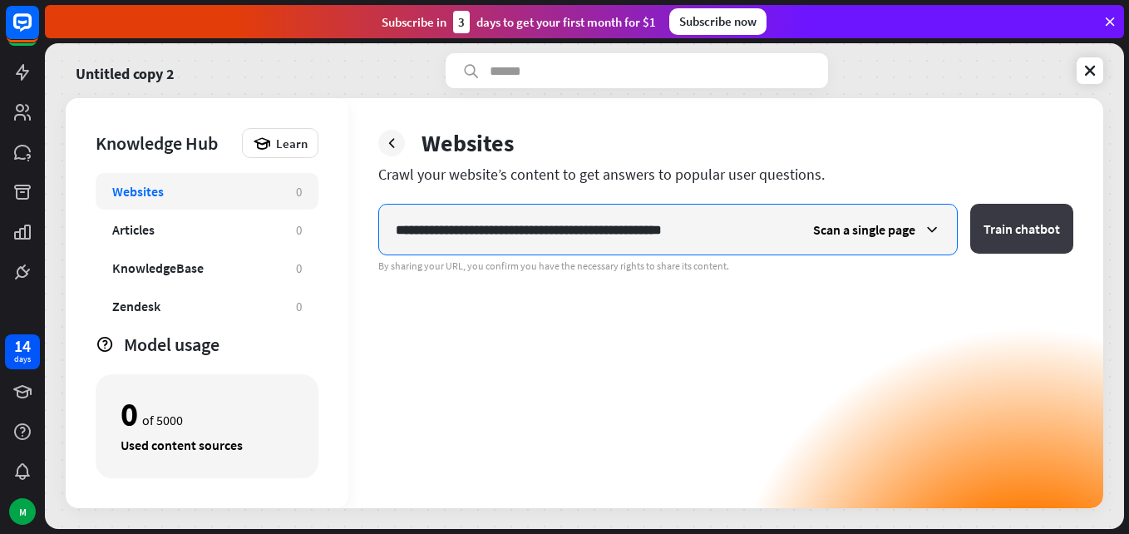
type input "**********"
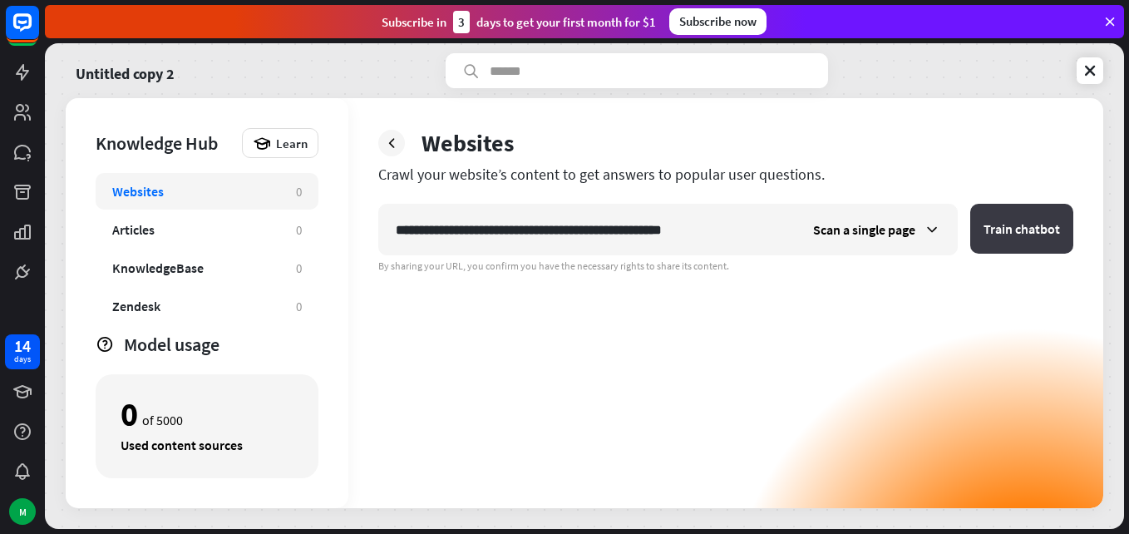
click at [1016, 214] on button "Train chatbot" at bounding box center [1021, 229] width 103 height 50
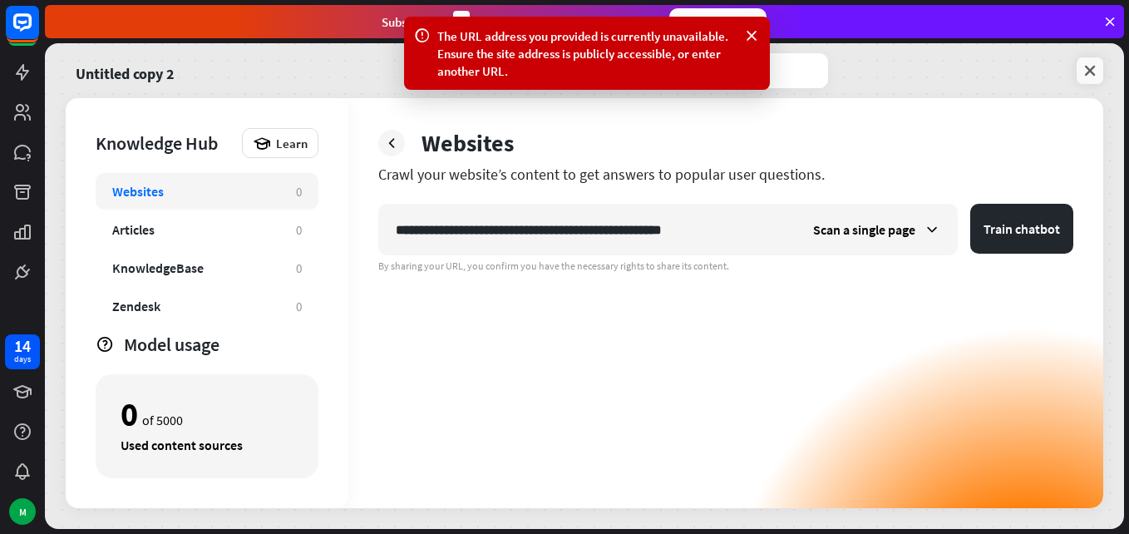
click at [1087, 62] on link at bounding box center [1090, 70] width 27 height 27
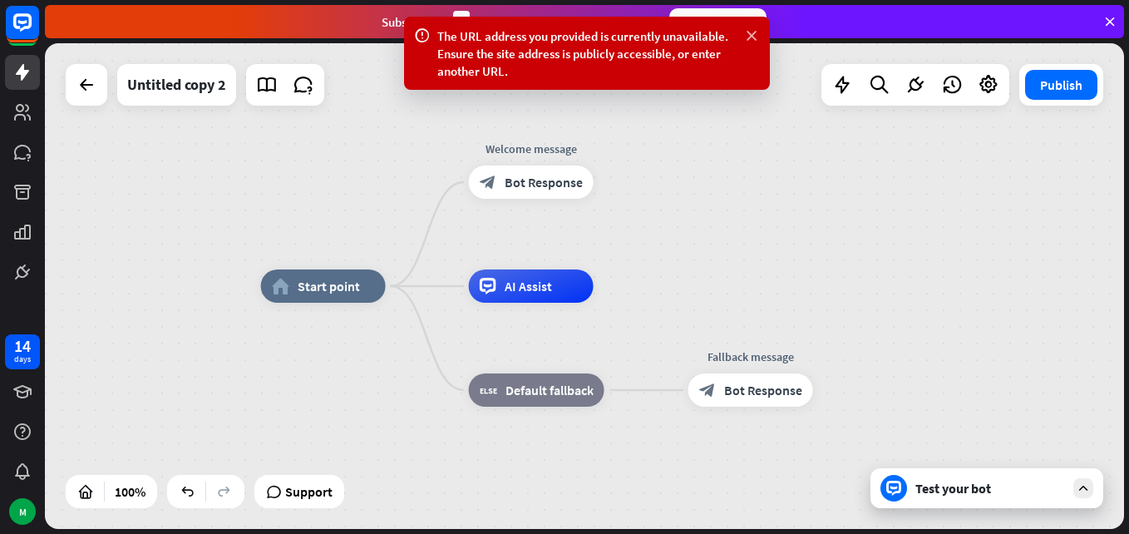
click at [759, 35] on icon at bounding box center [751, 35] width 17 height 17
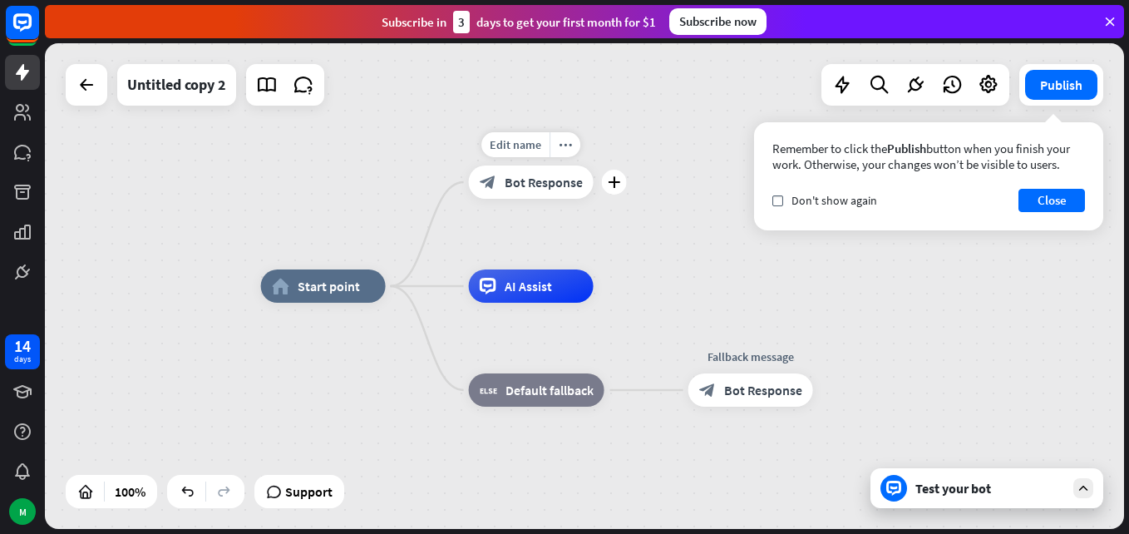
click at [542, 192] on div "block_bot_response Bot Response" at bounding box center [531, 181] width 125 height 33
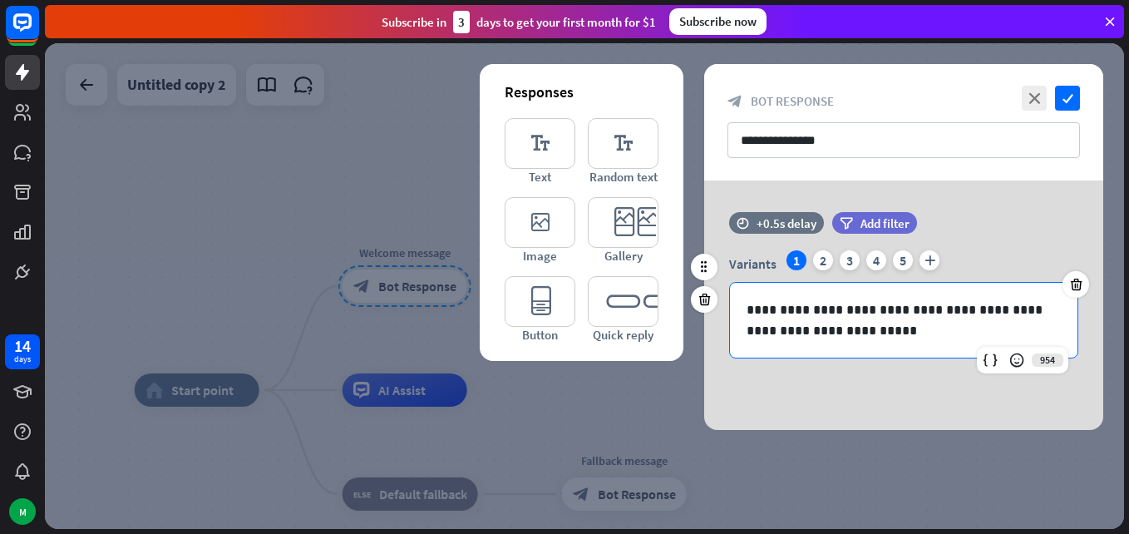
drag, startPoint x: 832, startPoint y: 333, endPoint x: 792, endPoint y: 328, distance: 40.2
click at [792, 328] on p "**********" at bounding box center [904, 320] width 314 height 42
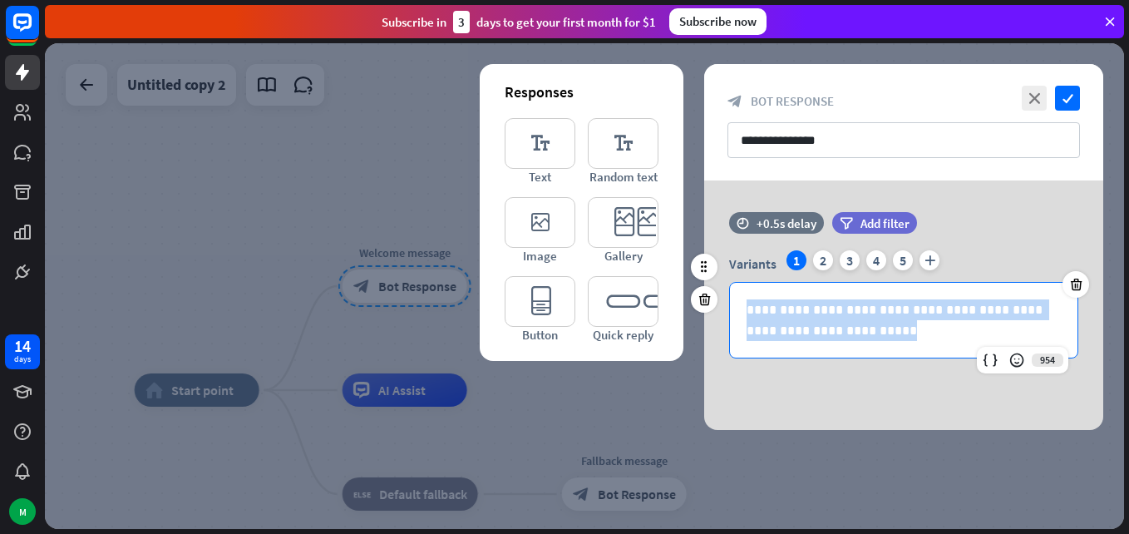
click at [792, 328] on p "**********" at bounding box center [904, 320] width 314 height 42
click at [791, 348] on div "**********" at bounding box center [904, 320] width 348 height 75
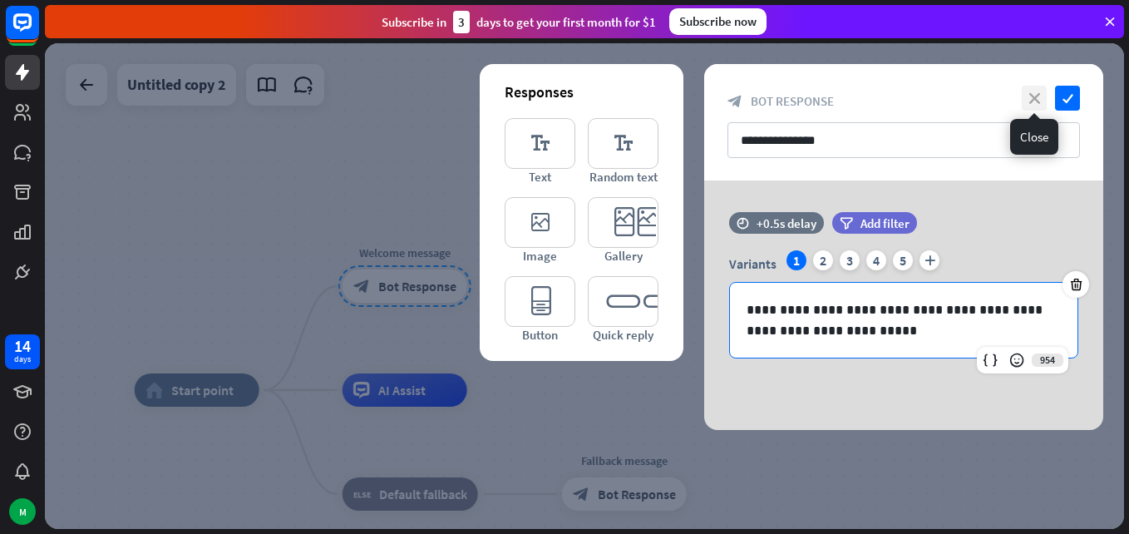
click at [1028, 87] on icon "close" at bounding box center [1034, 98] width 25 height 25
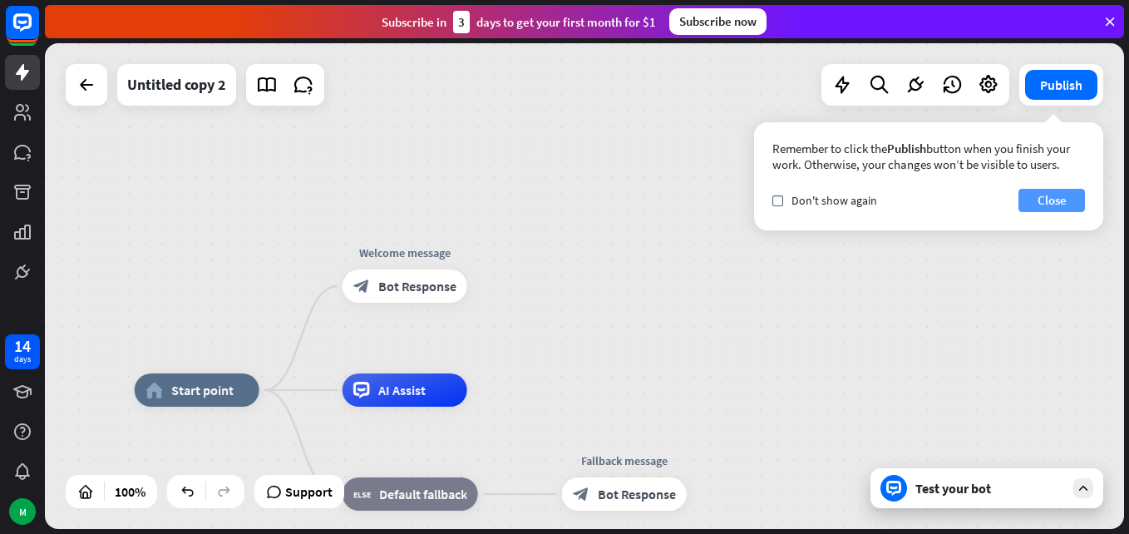
click at [1027, 193] on button "Close" at bounding box center [1051, 200] width 67 height 23
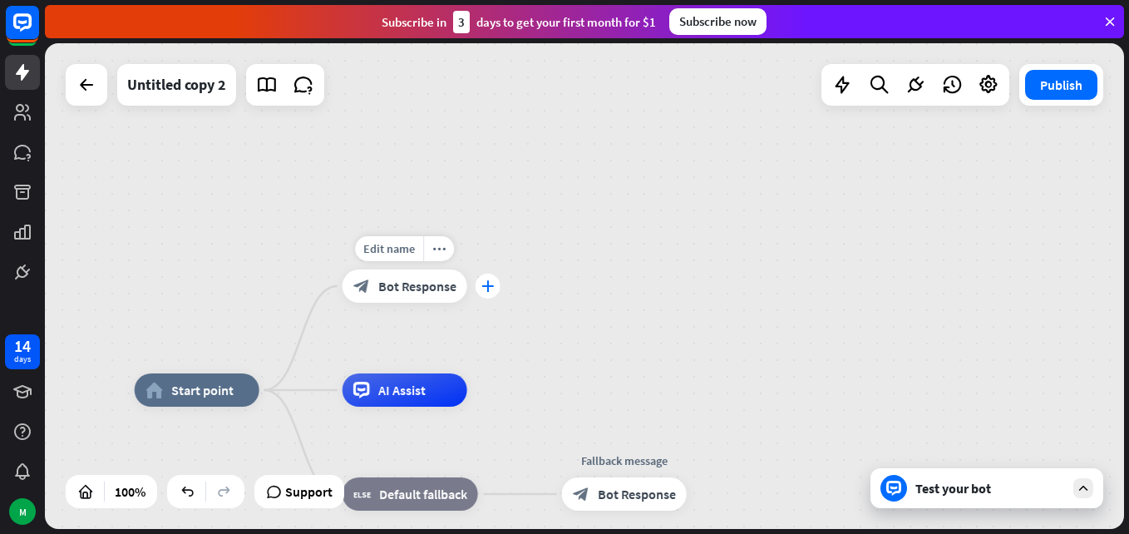
click at [493, 296] on div "plus" at bounding box center [488, 286] width 25 height 25
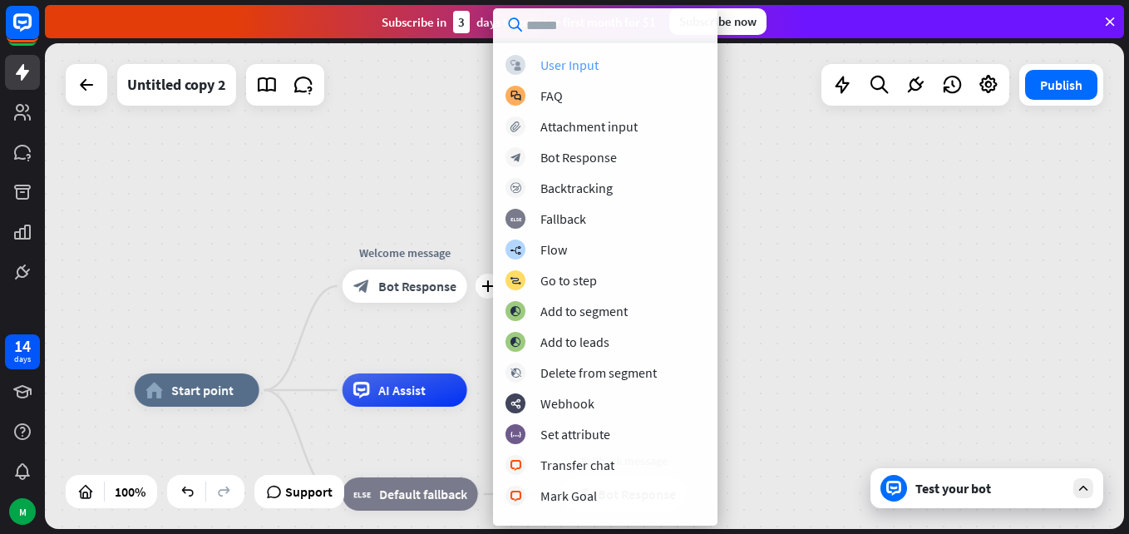
click at [549, 66] on div "User Input" at bounding box center [569, 65] width 58 height 17
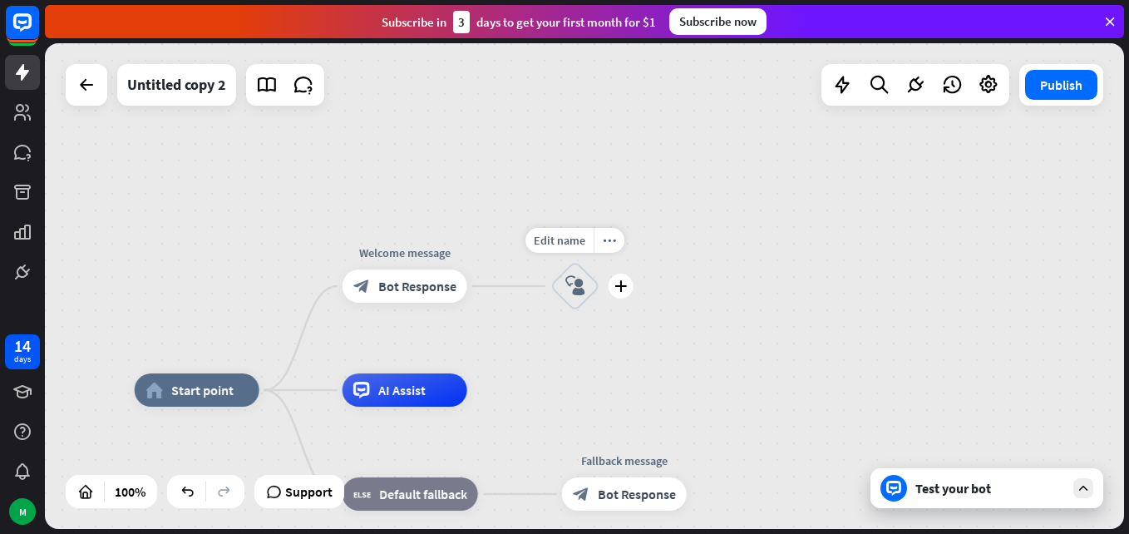
click at [583, 279] on icon "block_user_input" at bounding box center [575, 286] width 20 height 20
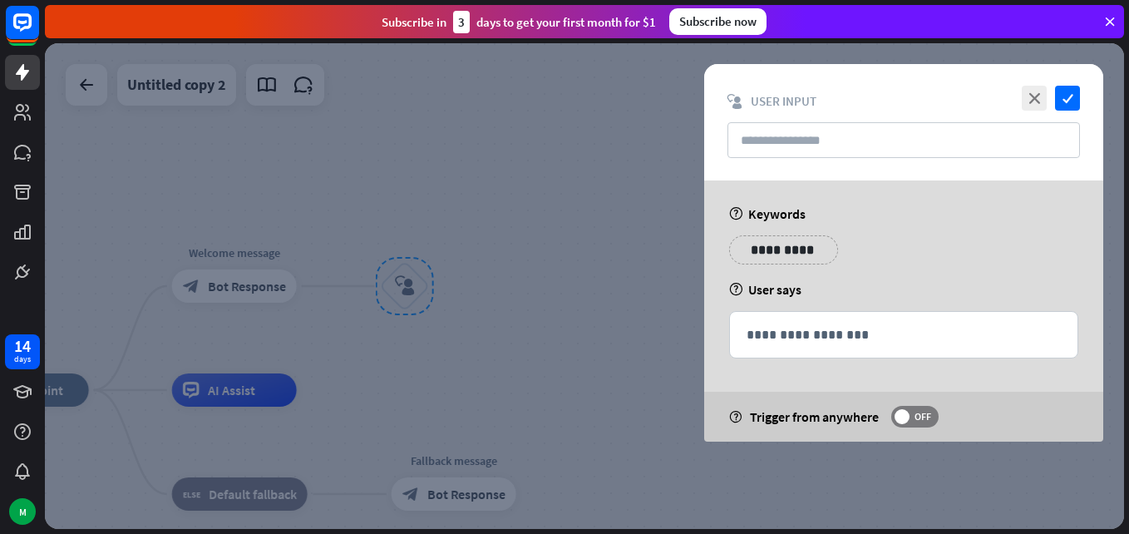
click at [599, 288] on div at bounding box center [584, 286] width 1079 height 486
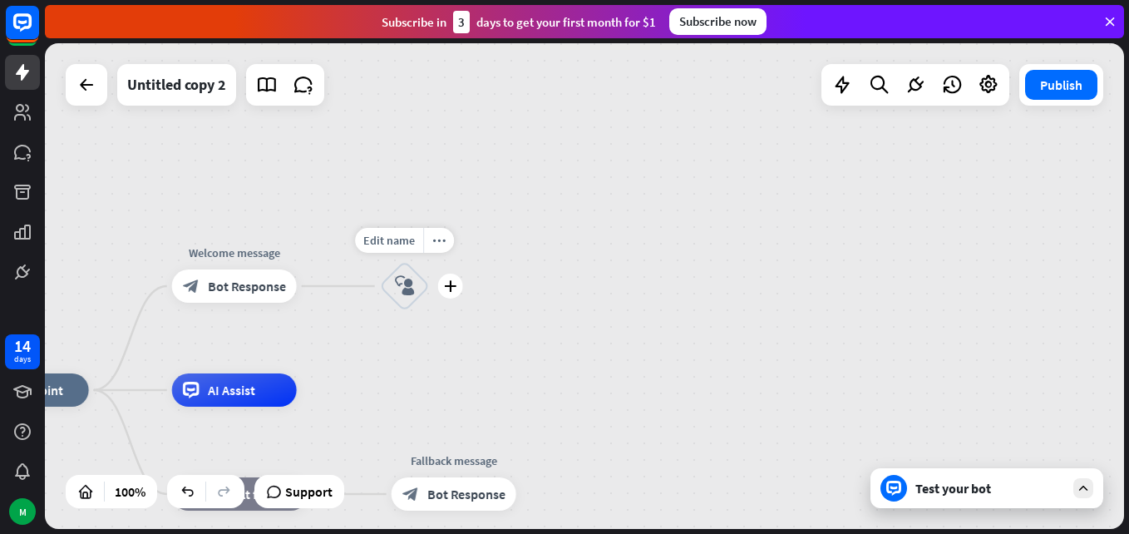
click at [404, 273] on div "block_user_input" at bounding box center [405, 286] width 50 height 50
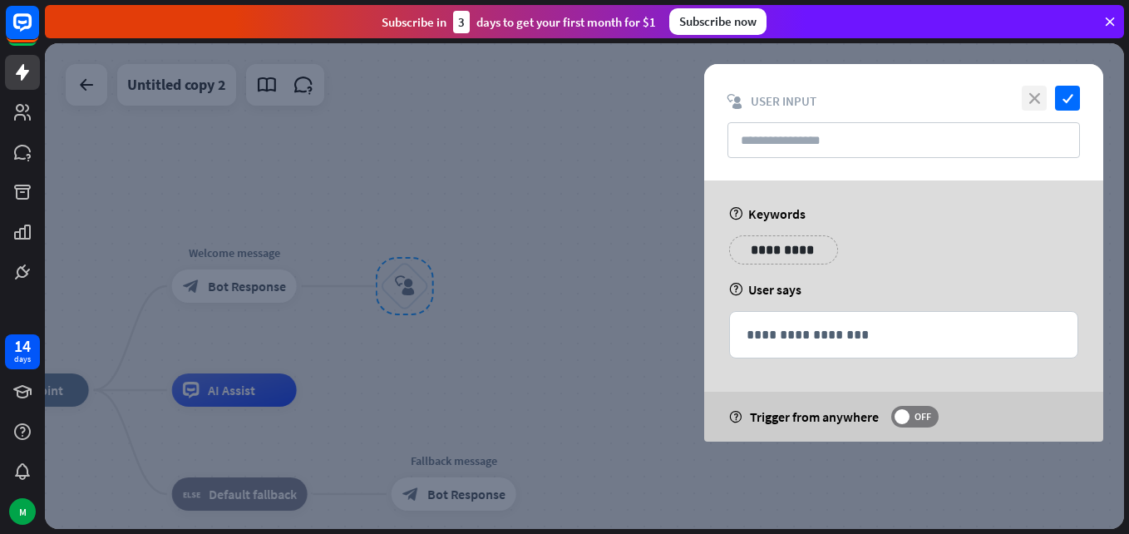
click at [1028, 89] on icon "close" at bounding box center [1034, 98] width 25 height 25
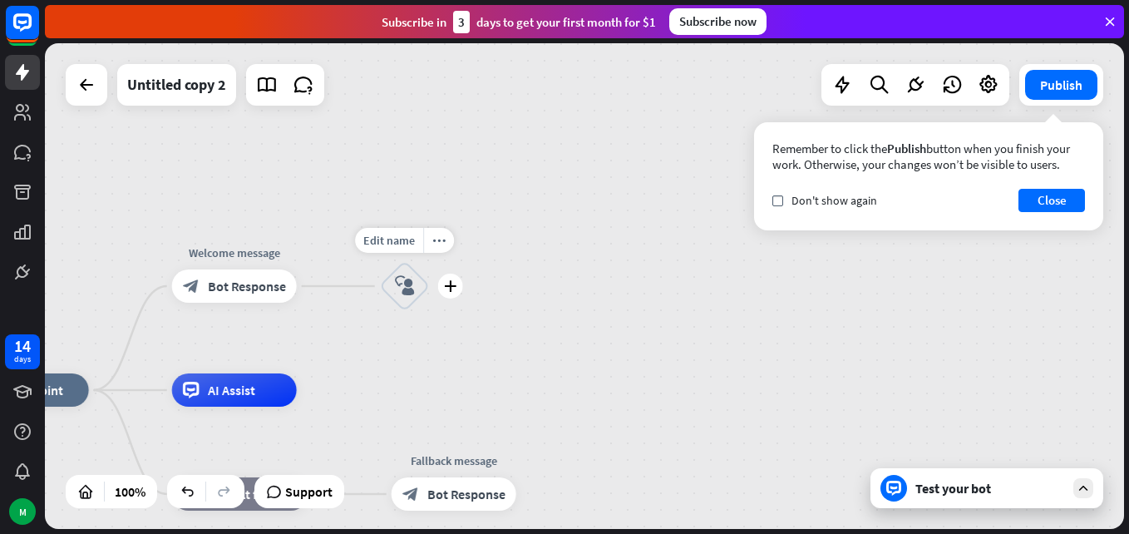
click at [412, 283] on icon "block_user_input" at bounding box center [405, 286] width 20 height 20
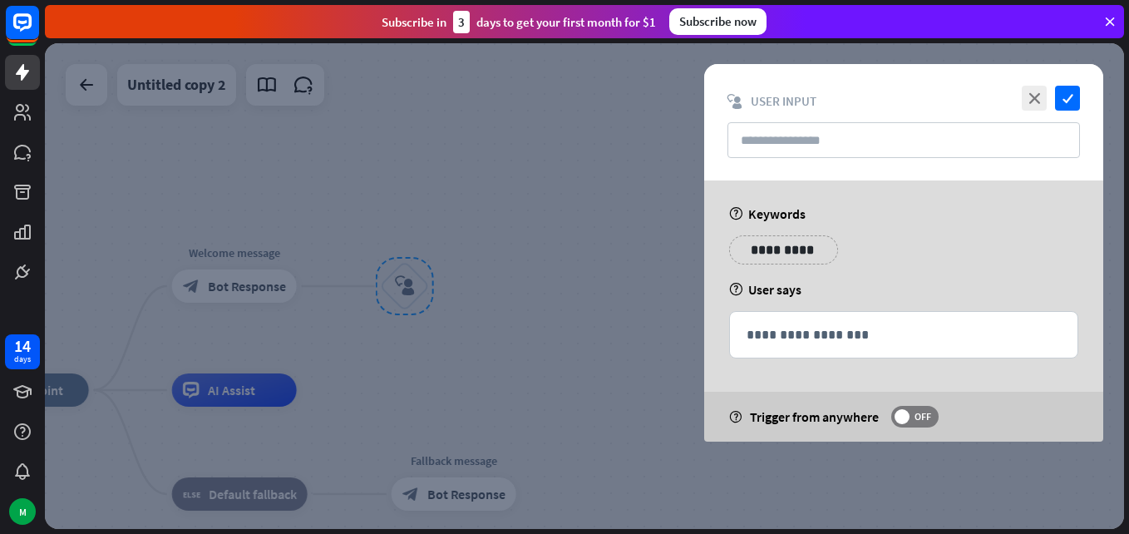
click at [412, 283] on div at bounding box center [584, 286] width 1079 height 486
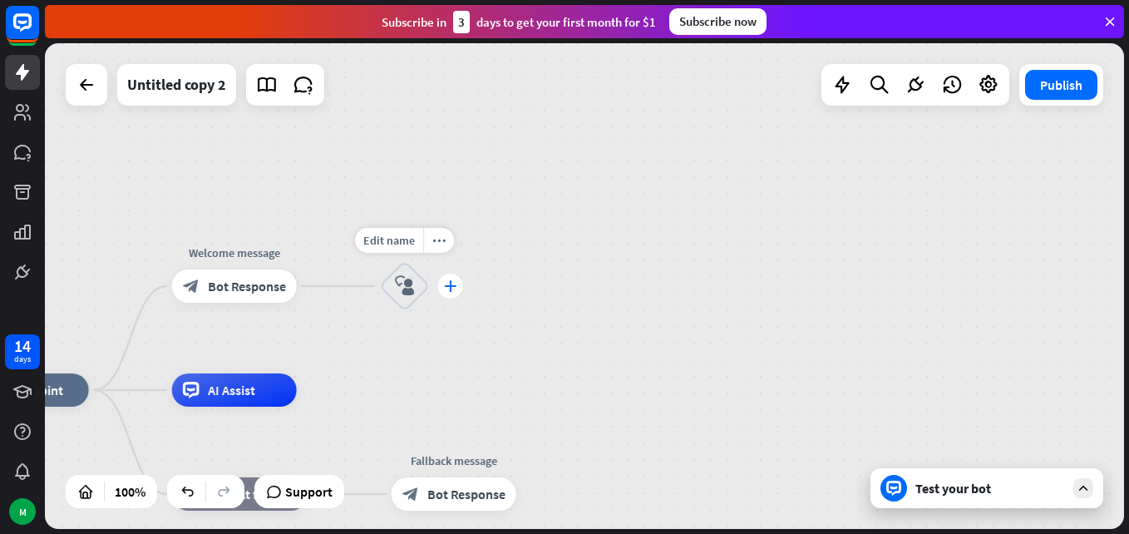
click at [443, 286] on div "plus" at bounding box center [450, 286] width 25 height 25
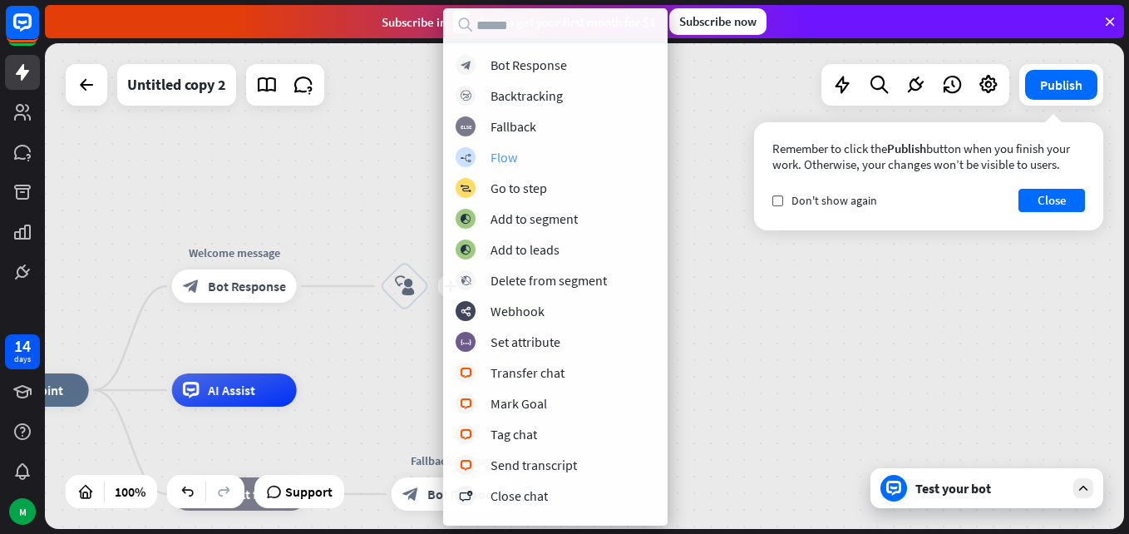
click at [491, 163] on div "Flow" at bounding box center [504, 157] width 27 height 17
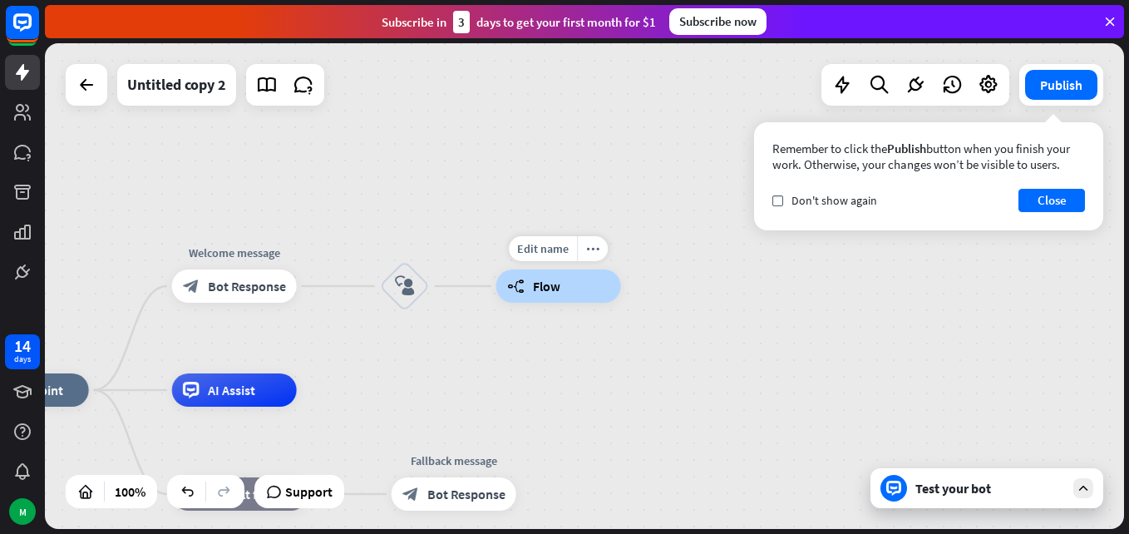
click at [552, 293] on span "Flow" at bounding box center [546, 286] width 27 height 17
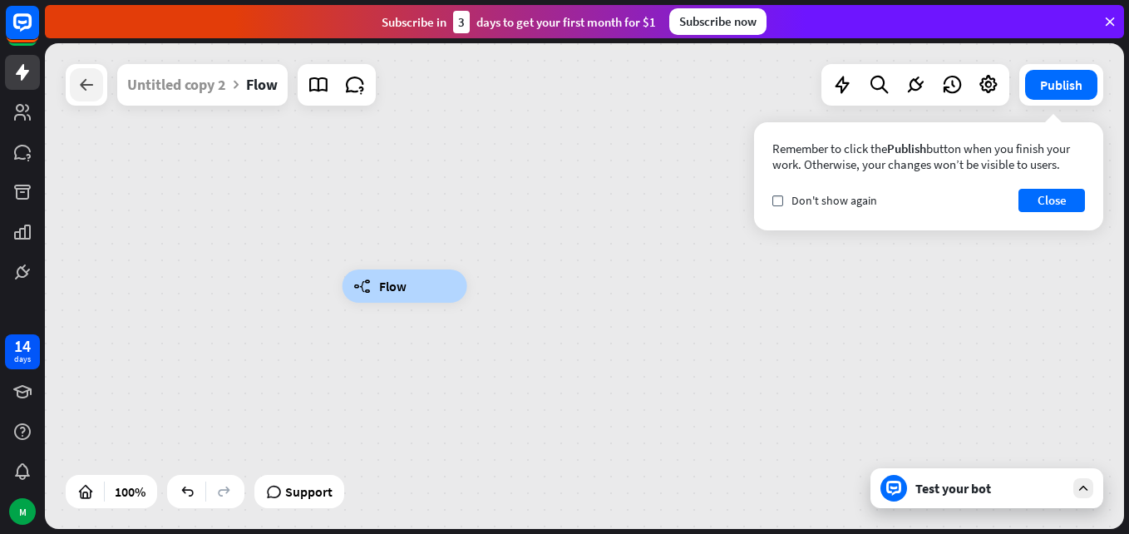
click at [91, 86] on icon at bounding box center [86, 85] width 20 height 20
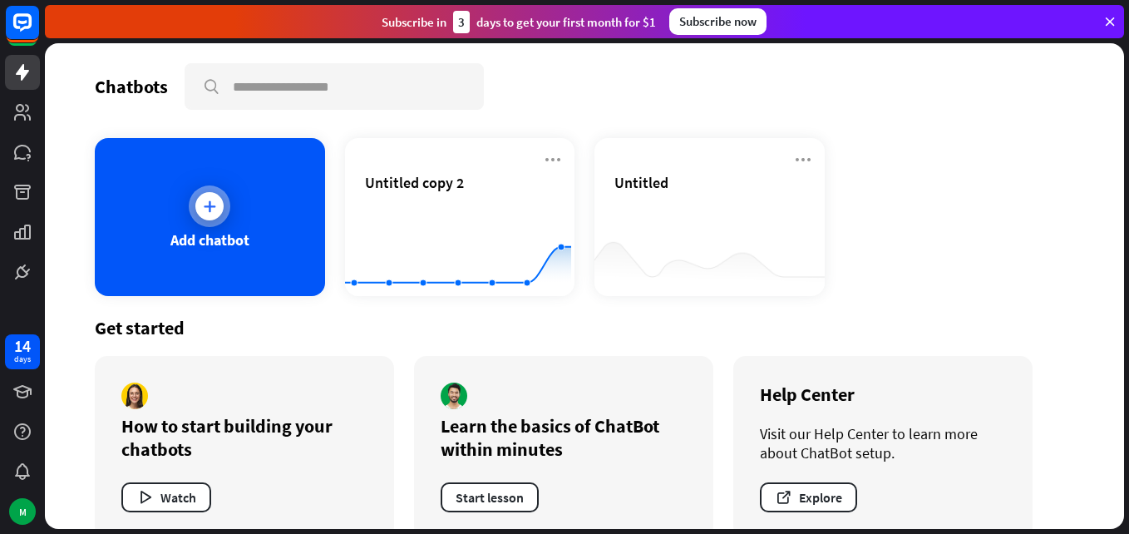
click at [227, 205] on div at bounding box center [210, 206] width 42 height 42
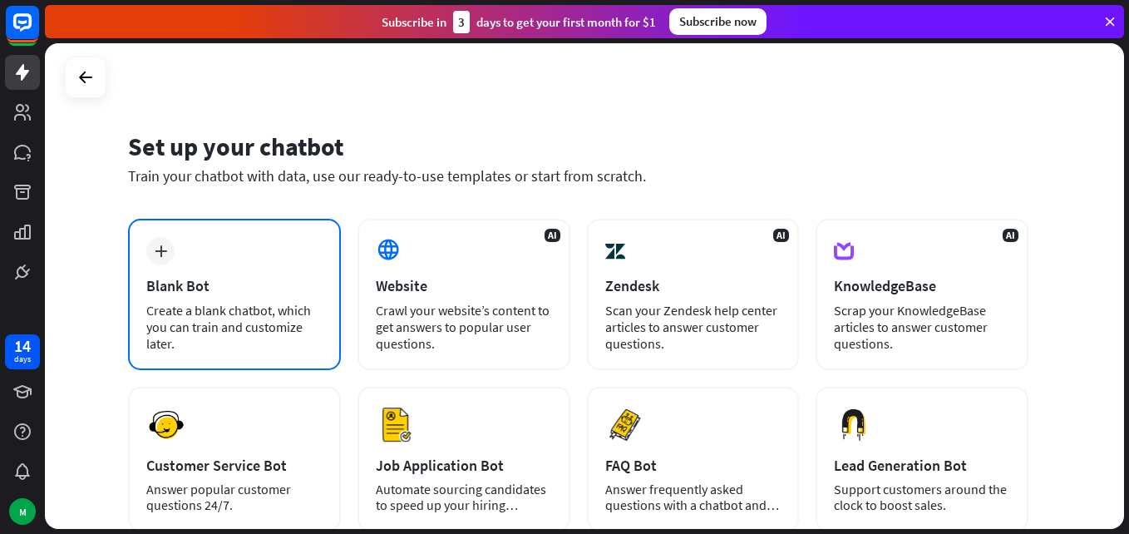
click at [190, 274] on div "plus Blank Bot Create a blank chatbot, which you can train and customize later." at bounding box center [234, 294] width 213 height 151
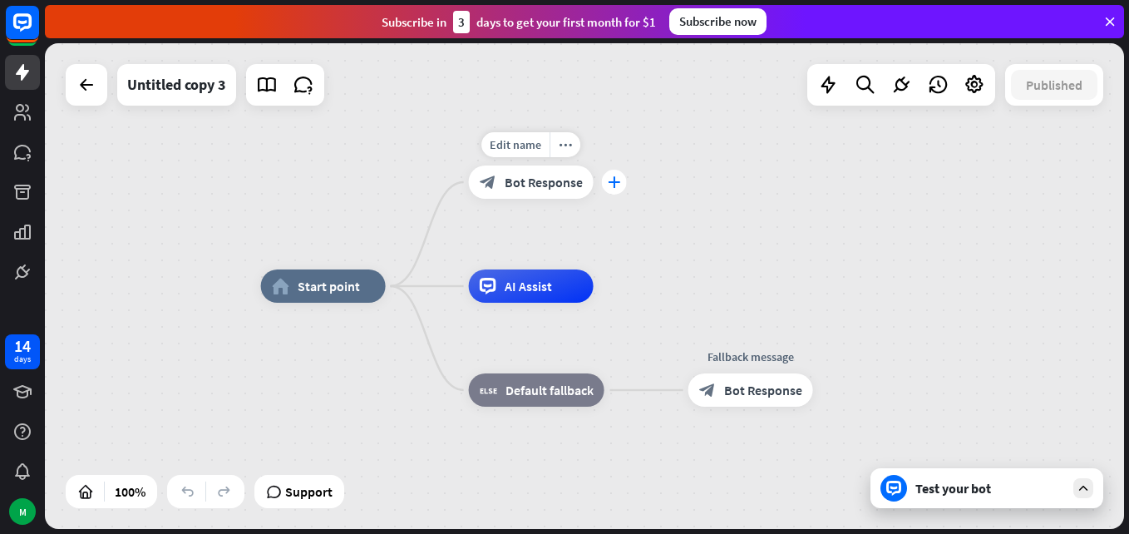
click at [617, 175] on div "plus" at bounding box center [614, 182] width 25 height 25
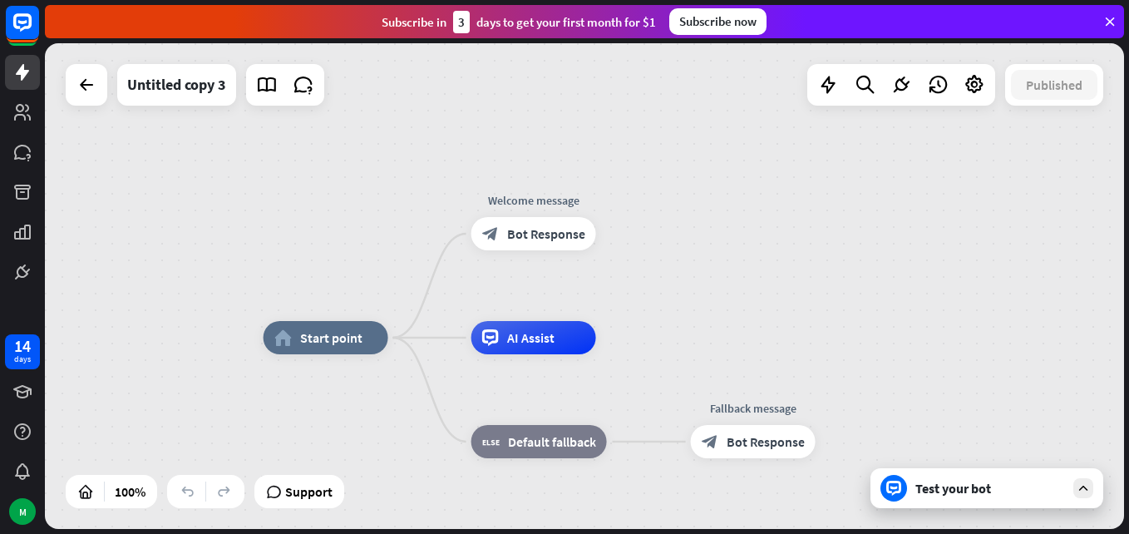
drag, startPoint x: 841, startPoint y: 184, endPoint x: 844, endPoint y: 235, distance: 51.6
click at [844, 235] on div "home_2 Start point Welcome message block_bot_response Bot Response AI Assist bl…" at bounding box center [584, 286] width 1079 height 486
click at [621, 231] on icon "plus" at bounding box center [616, 234] width 12 height 12
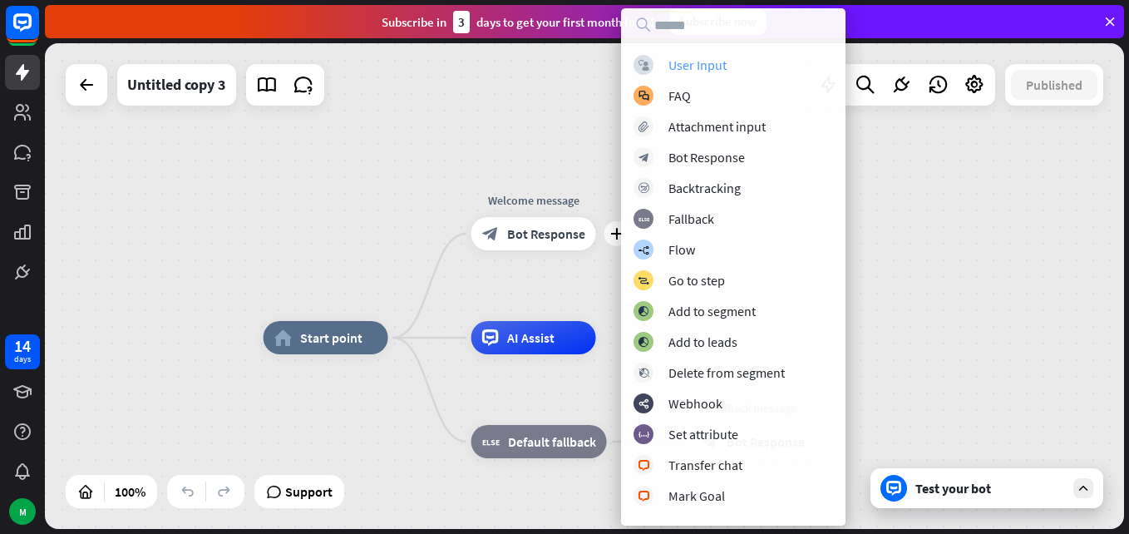
click at [672, 62] on div "User Input" at bounding box center [697, 65] width 58 height 17
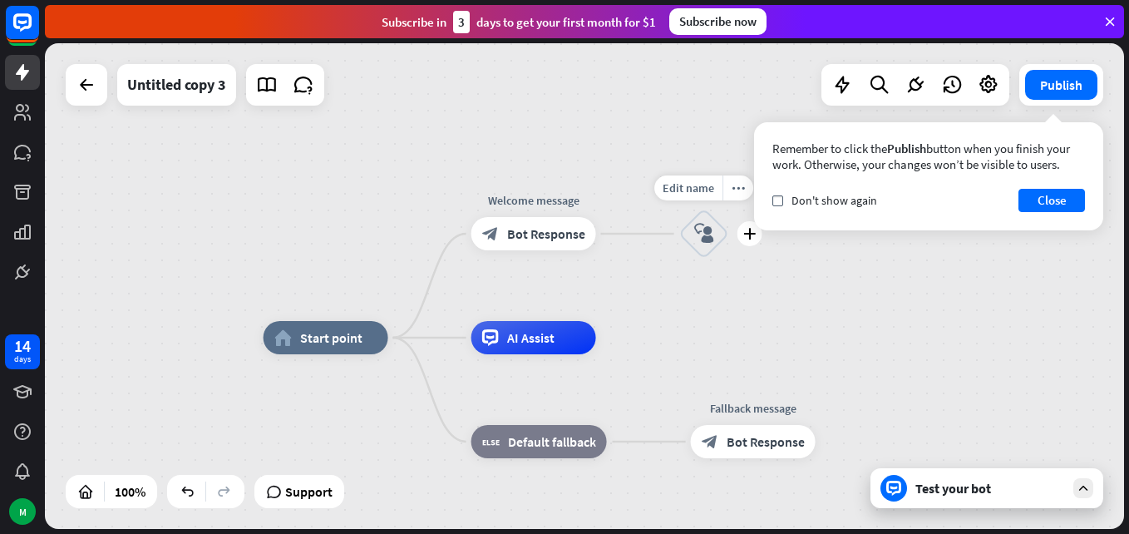
click at [708, 234] on icon "block_user_input" at bounding box center [704, 234] width 20 height 20
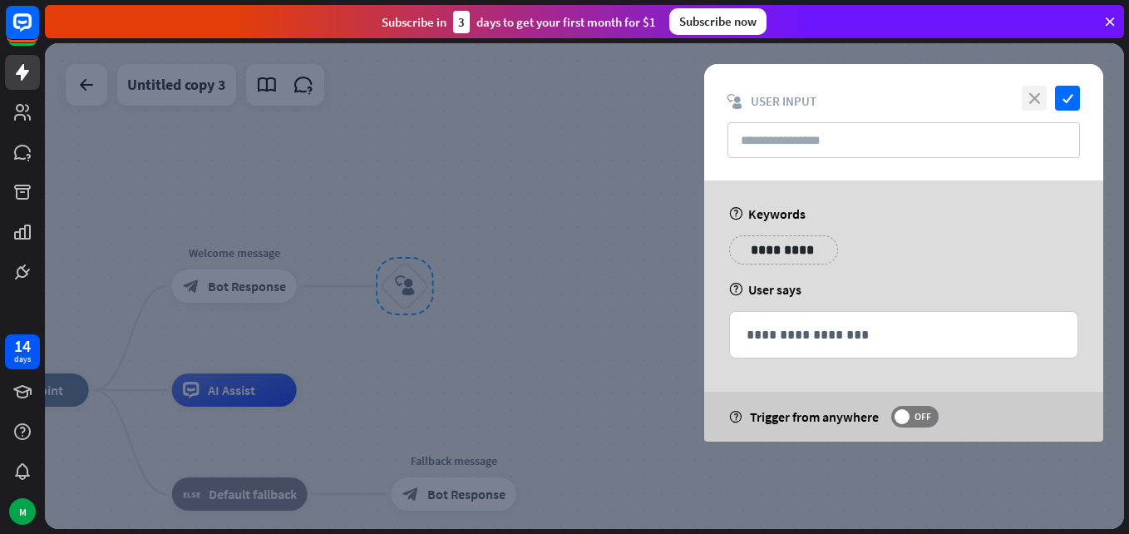
click at [1034, 91] on icon "close" at bounding box center [1034, 98] width 25 height 25
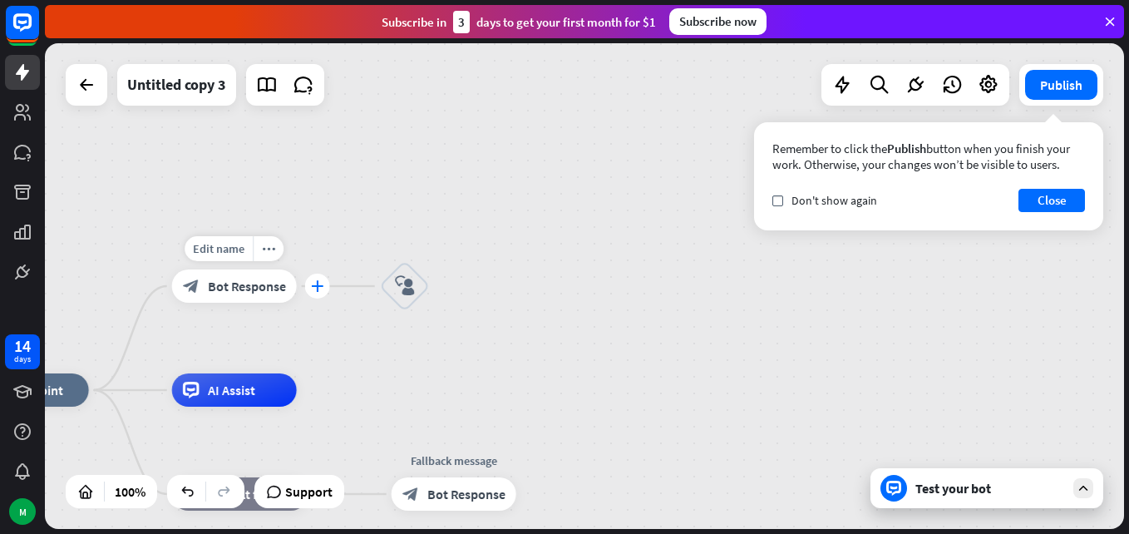
click at [313, 293] on div "plus" at bounding box center [317, 286] width 25 height 25
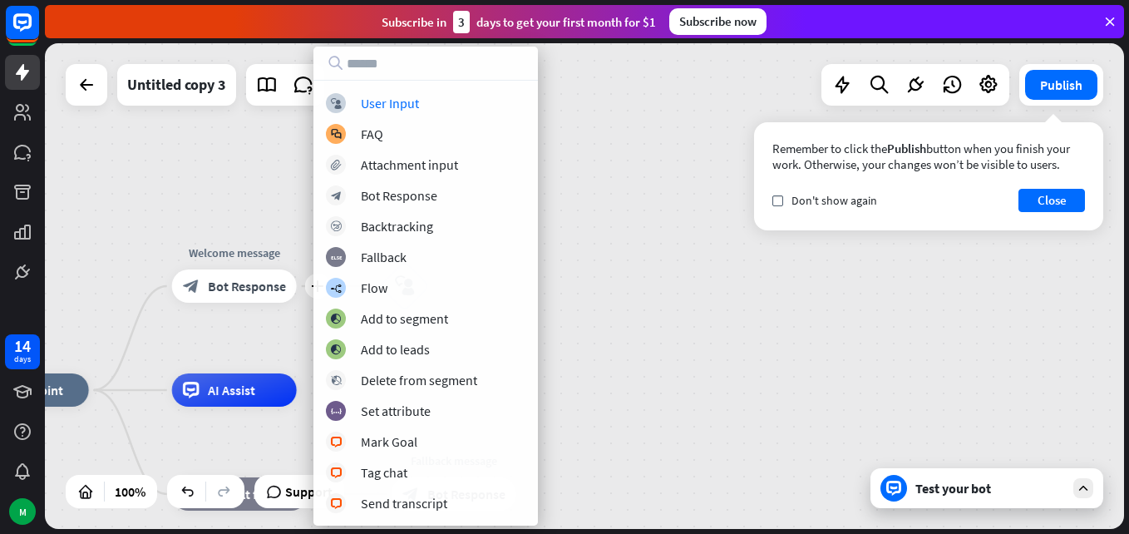
click at [669, 141] on div "home_2 Start point plus Welcome message block_bot_response Bot Response block_u…" at bounding box center [584, 286] width 1079 height 486
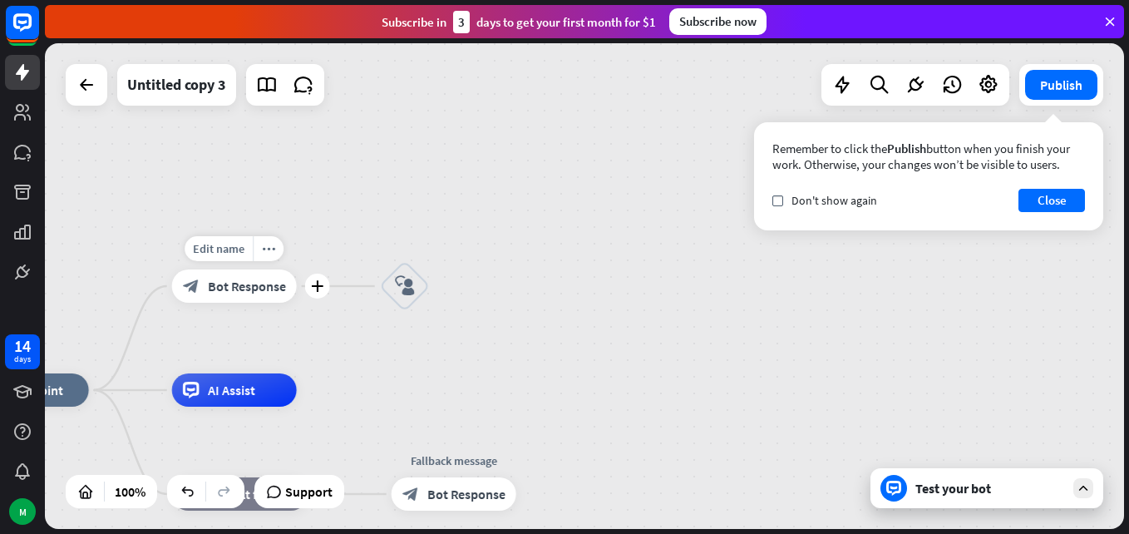
click at [236, 291] on span "Bot Response" at bounding box center [247, 286] width 78 height 17
